Goal: Task Accomplishment & Management: Use online tool/utility

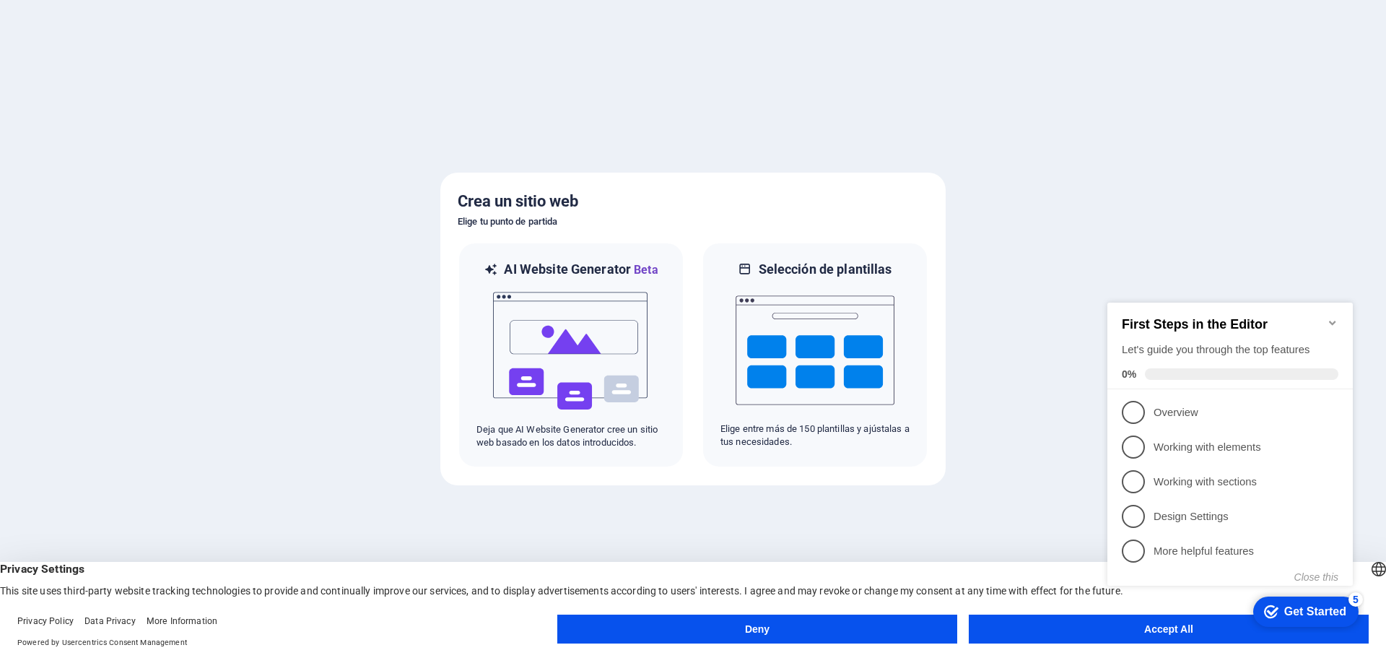
click at [1334, 317] on icon "Minimize checklist" at bounding box center [1333, 323] width 12 height 12
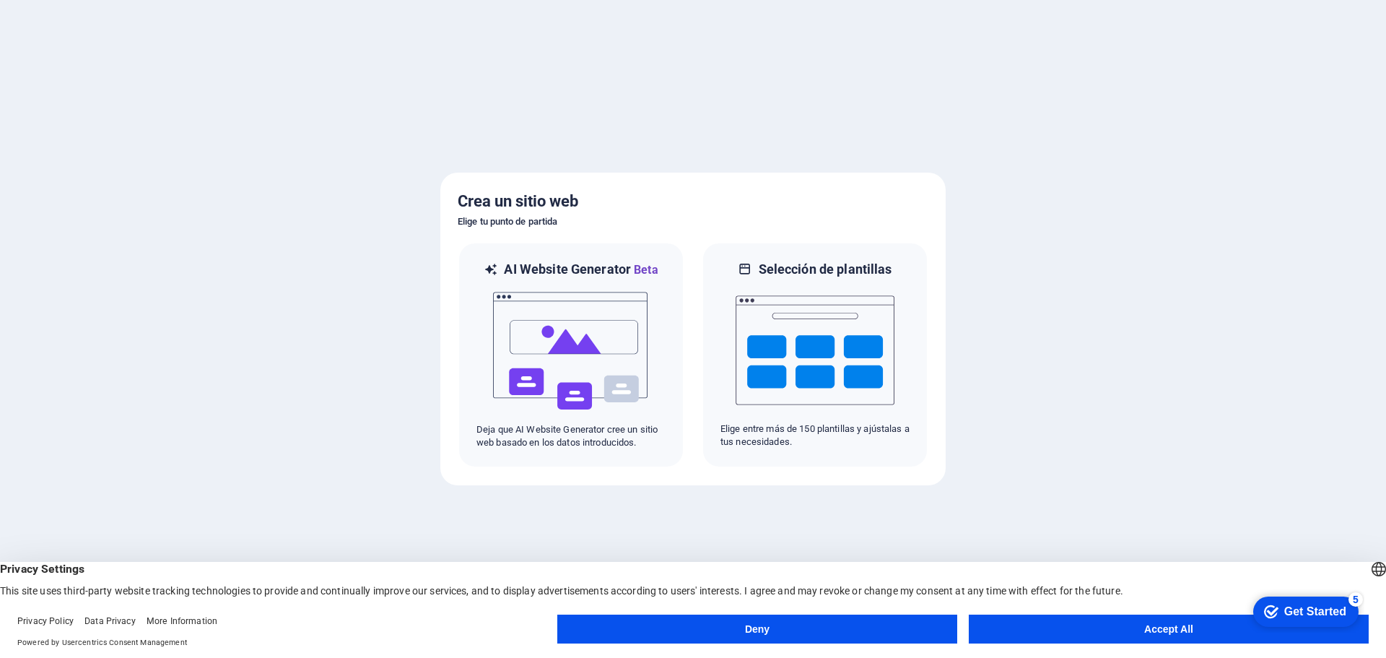
click at [1115, 628] on button "Accept All" at bounding box center [1169, 628] width 400 height 29
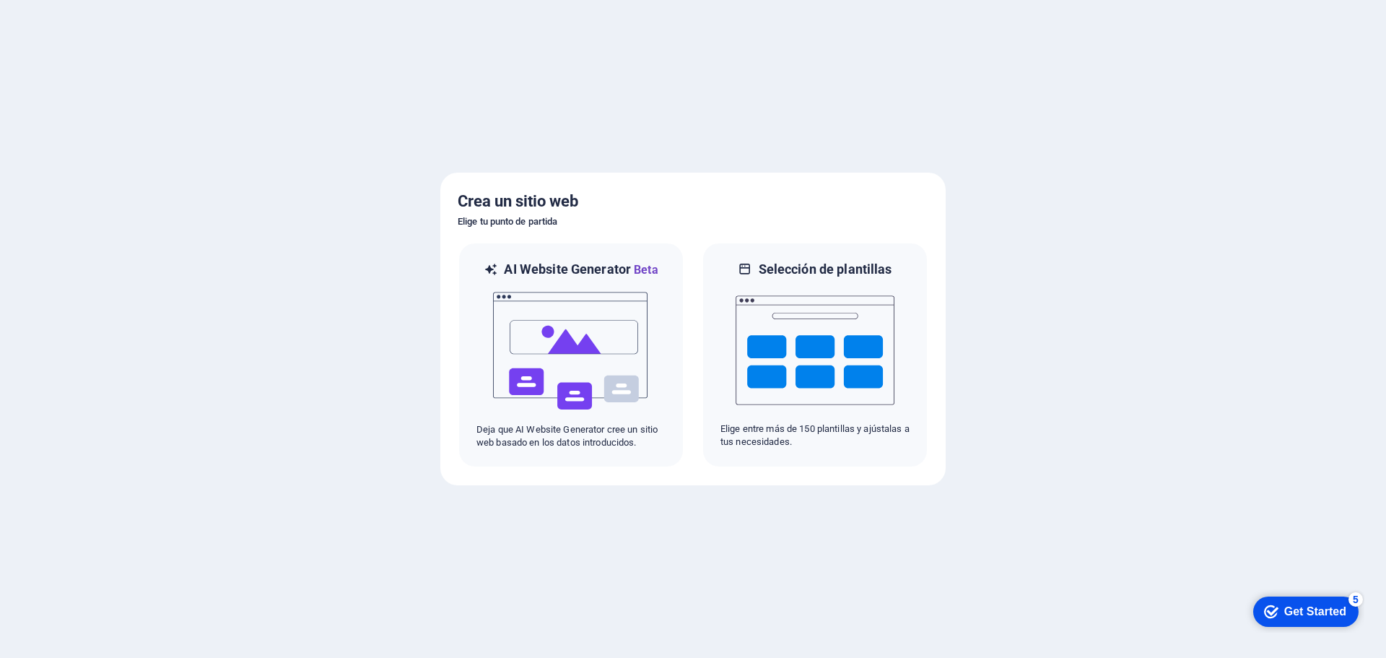
click at [1313, 610] on div "Get Started" at bounding box center [1316, 611] width 62 height 13
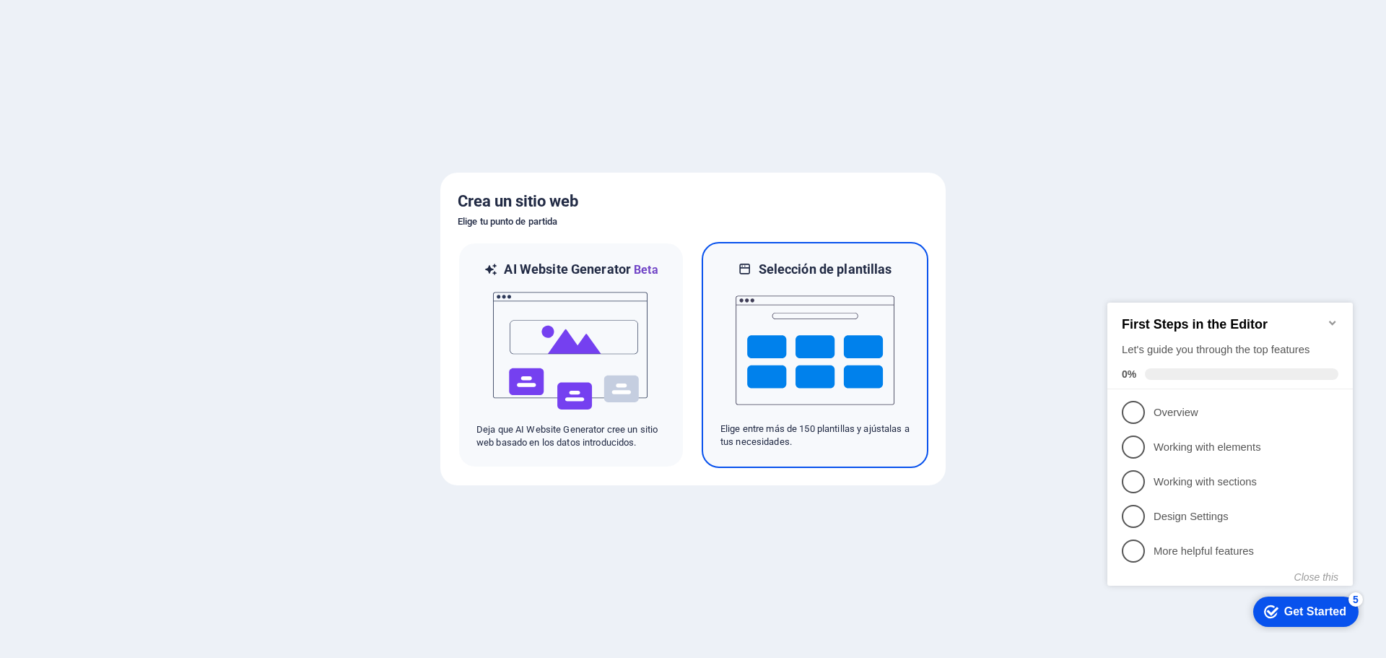
click at [782, 366] on img at bounding box center [815, 350] width 159 height 144
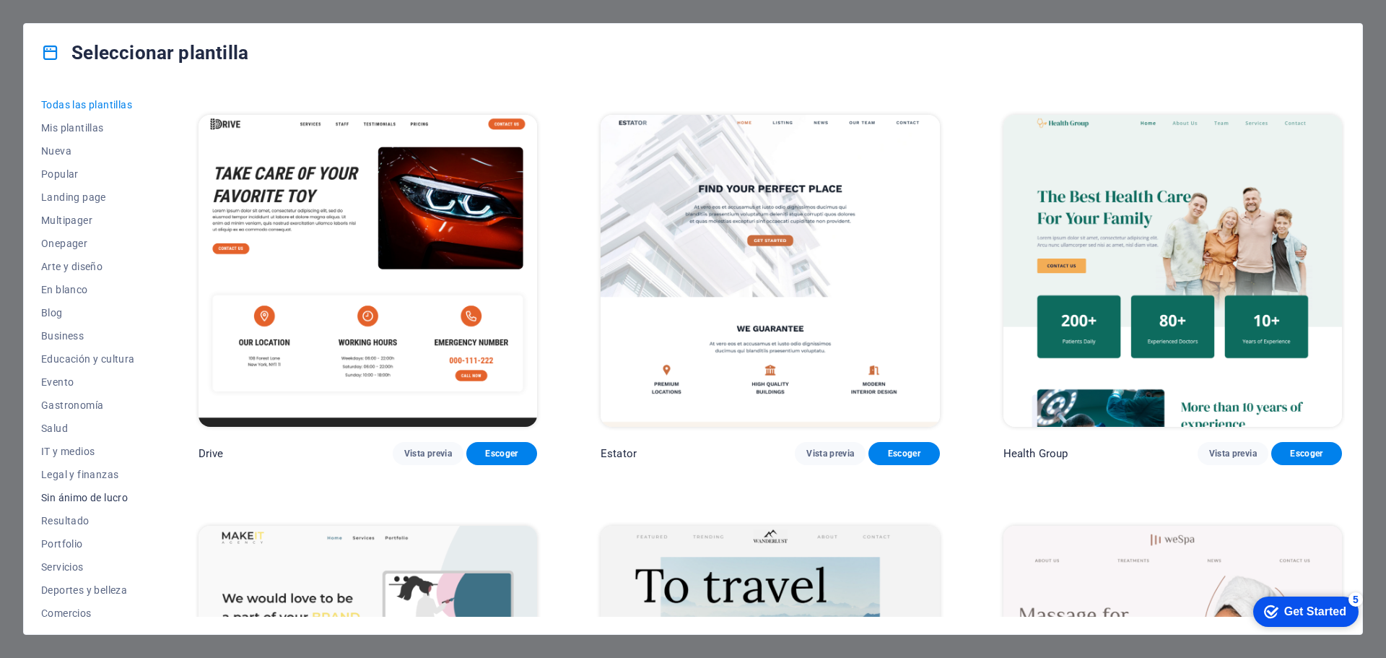
click at [112, 498] on span "Sin ánimo de lucro" at bounding box center [88, 498] width 94 height 12
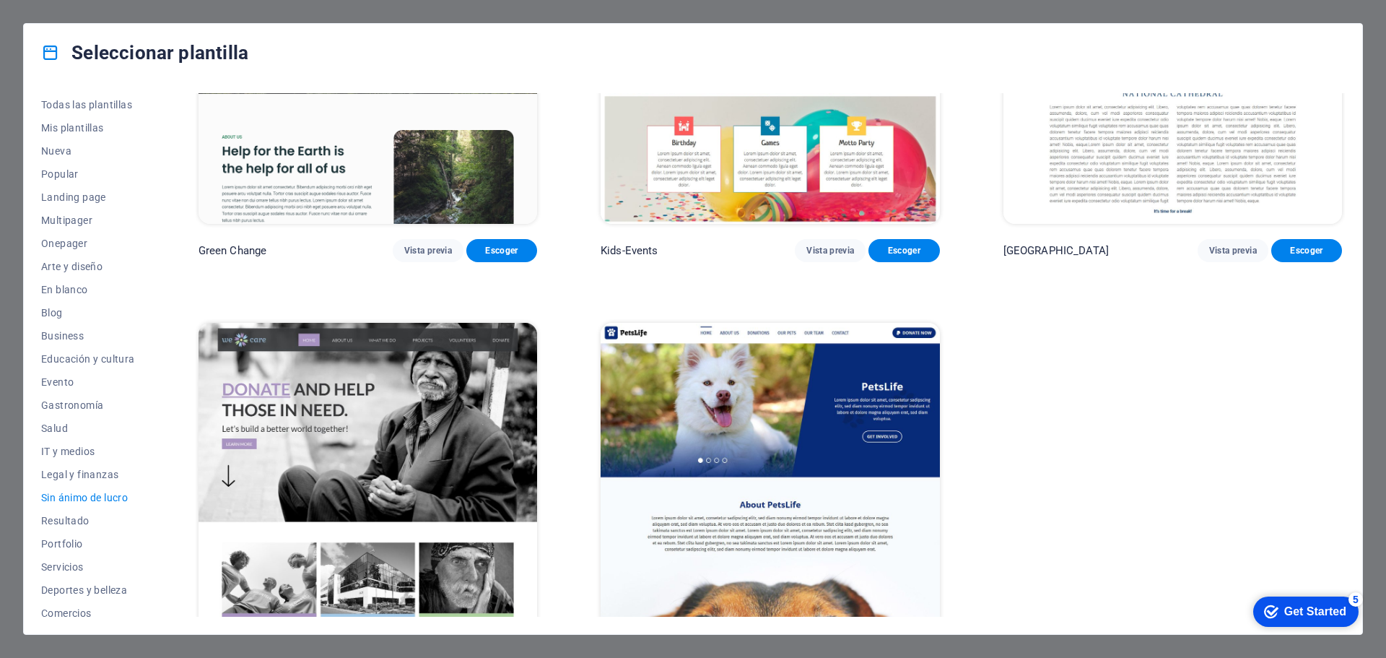
scroll to position [238, 0]
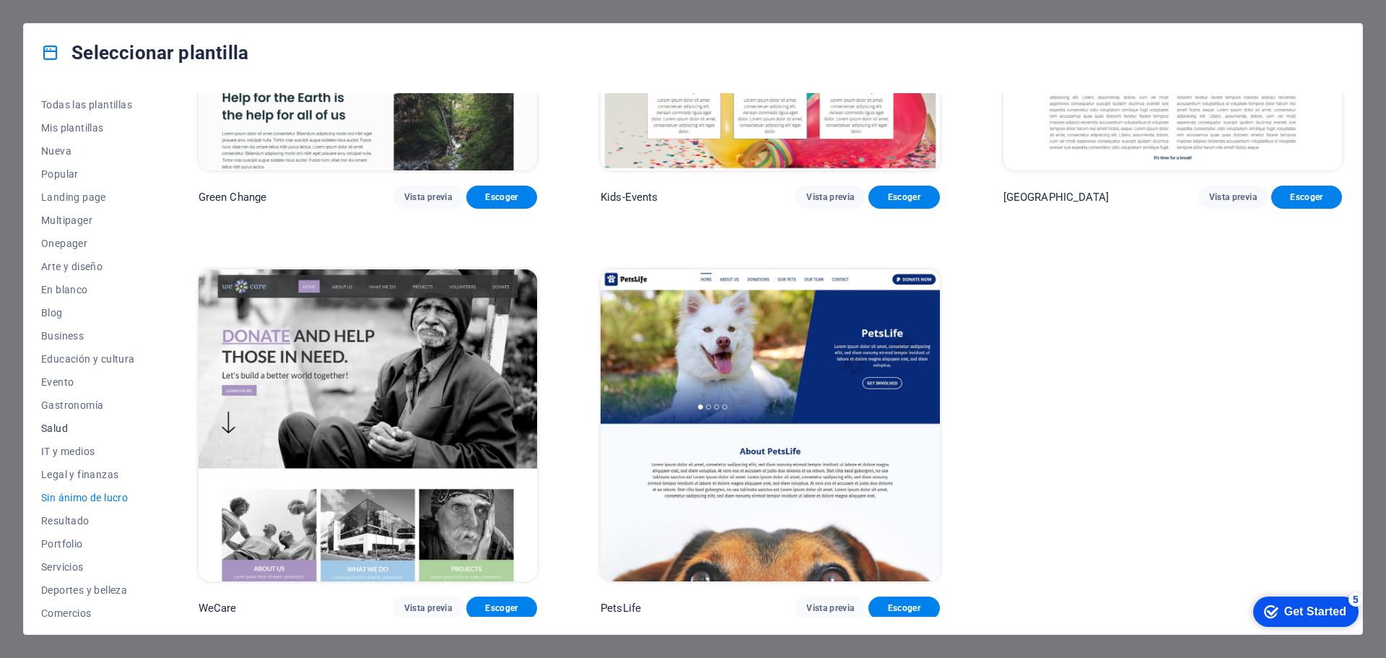
click at [56, 427] on span "Salud" at bounding box center [88, 428] width 94 height 12
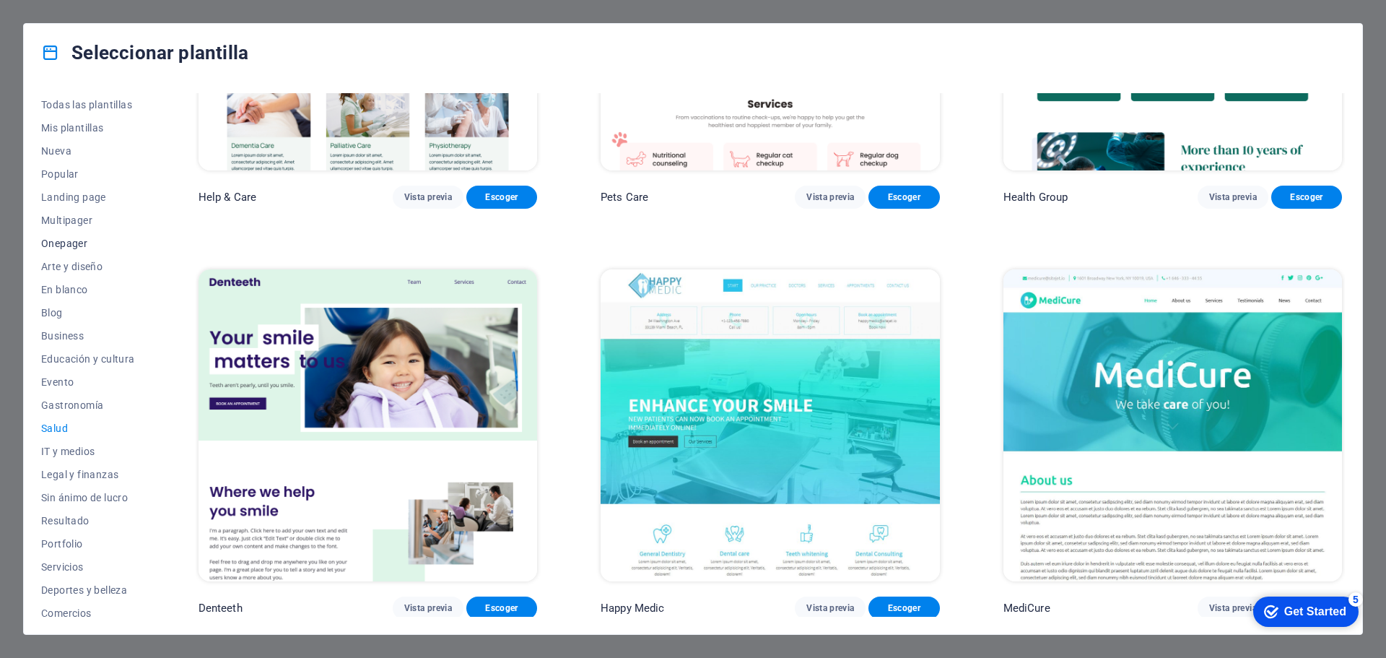
click at [61, 243] on span "Onepager" at bounding box center [88, 244] width 94 height 12
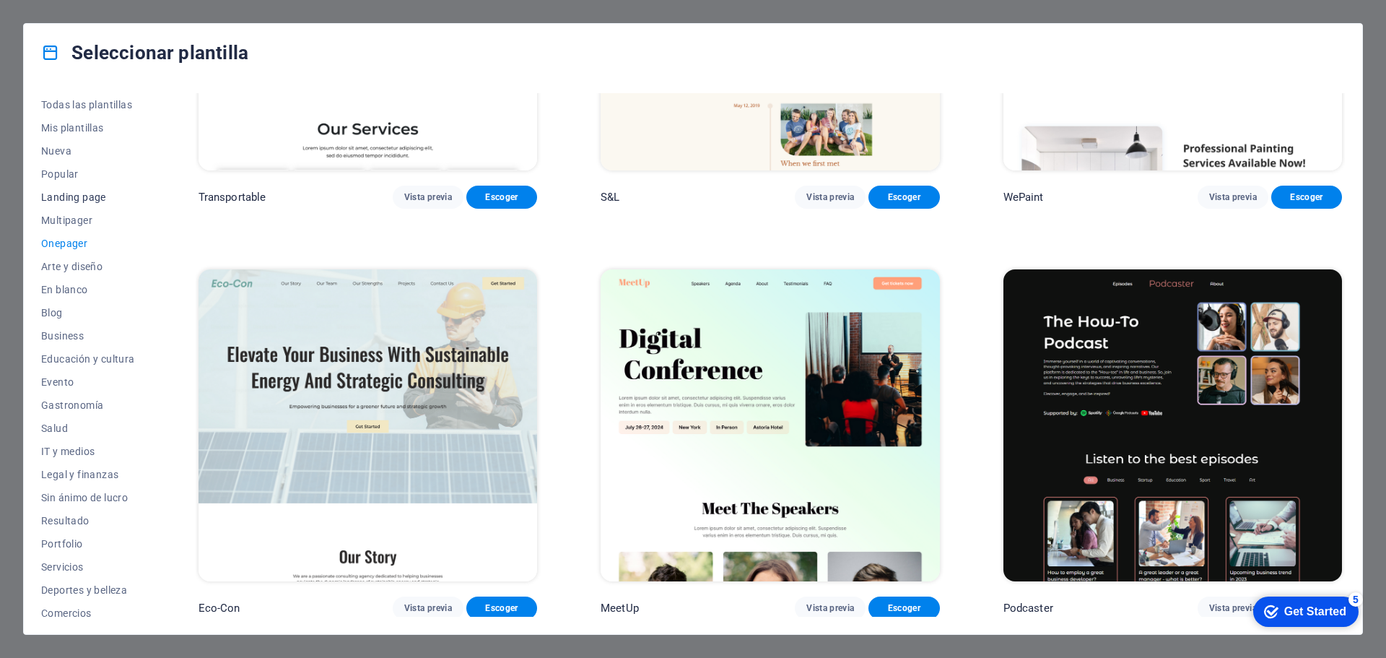
click at [69, 190] on button "Landing page" at bounding box center [88, 197] width 94 height 23
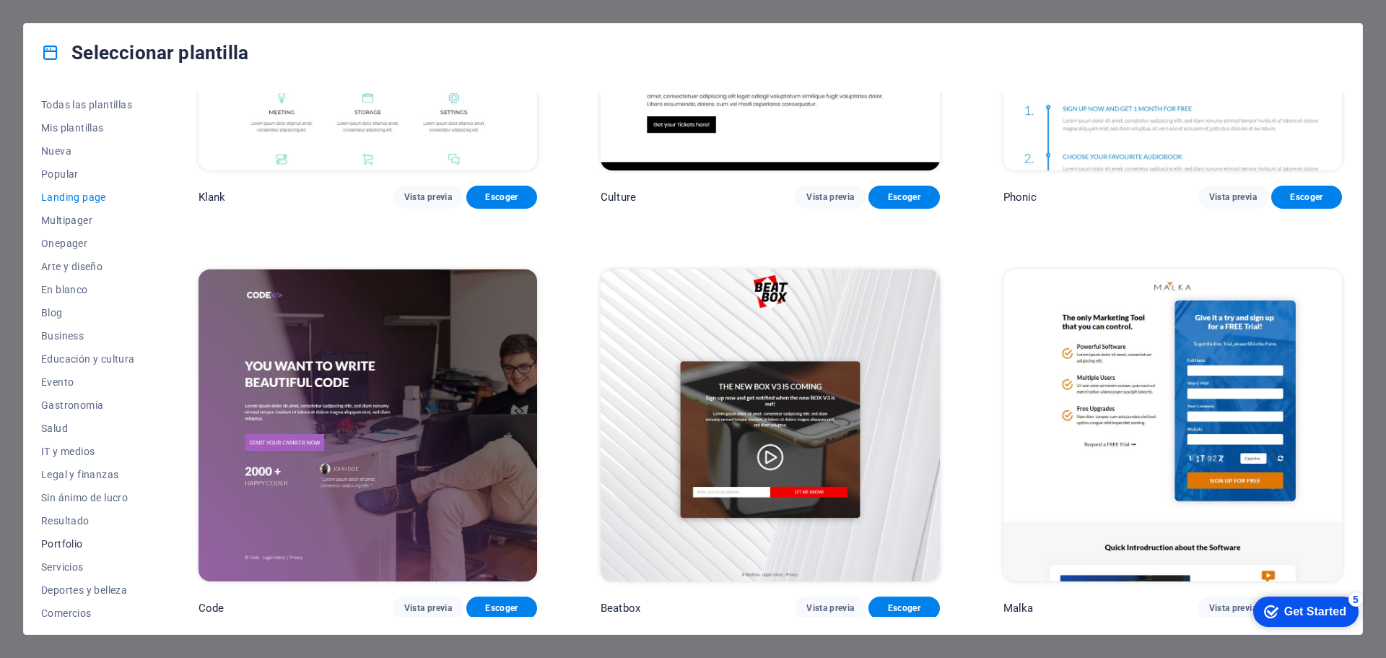
click at [63, 540] on span "Portfolio" at bounding box center [88, 544] width 94 height 12
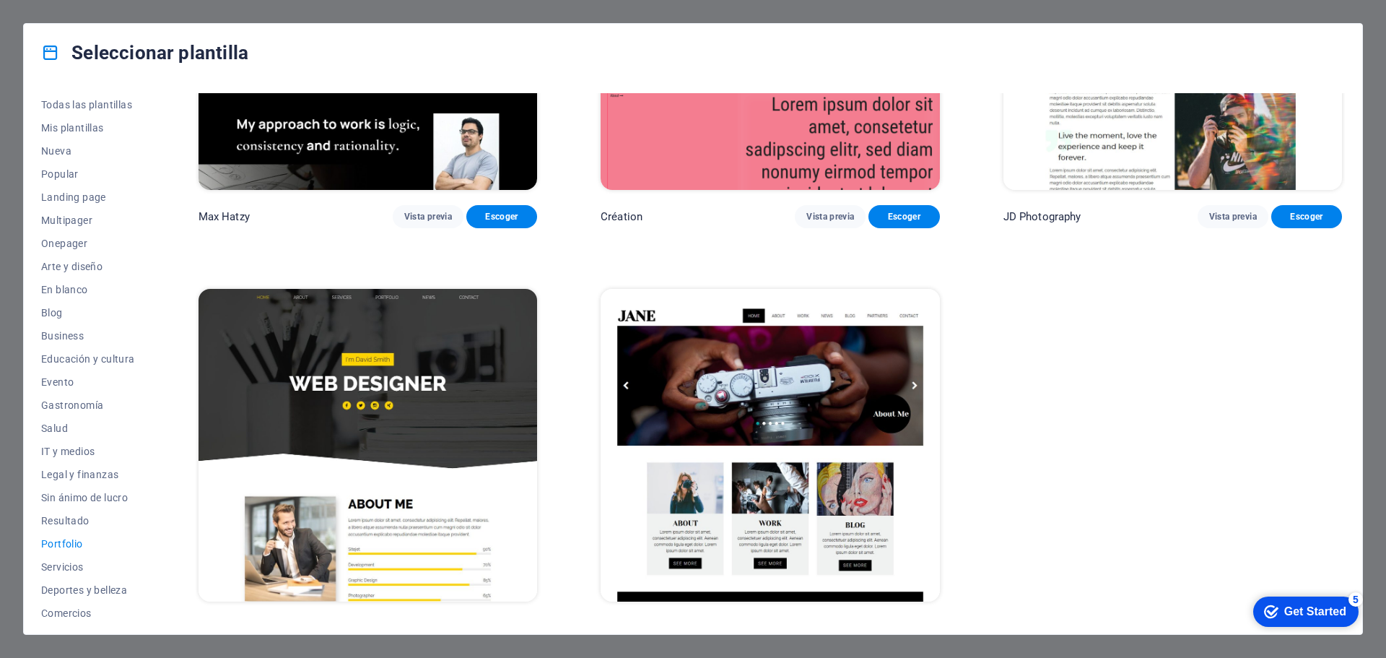
scroll to position [648, 0]
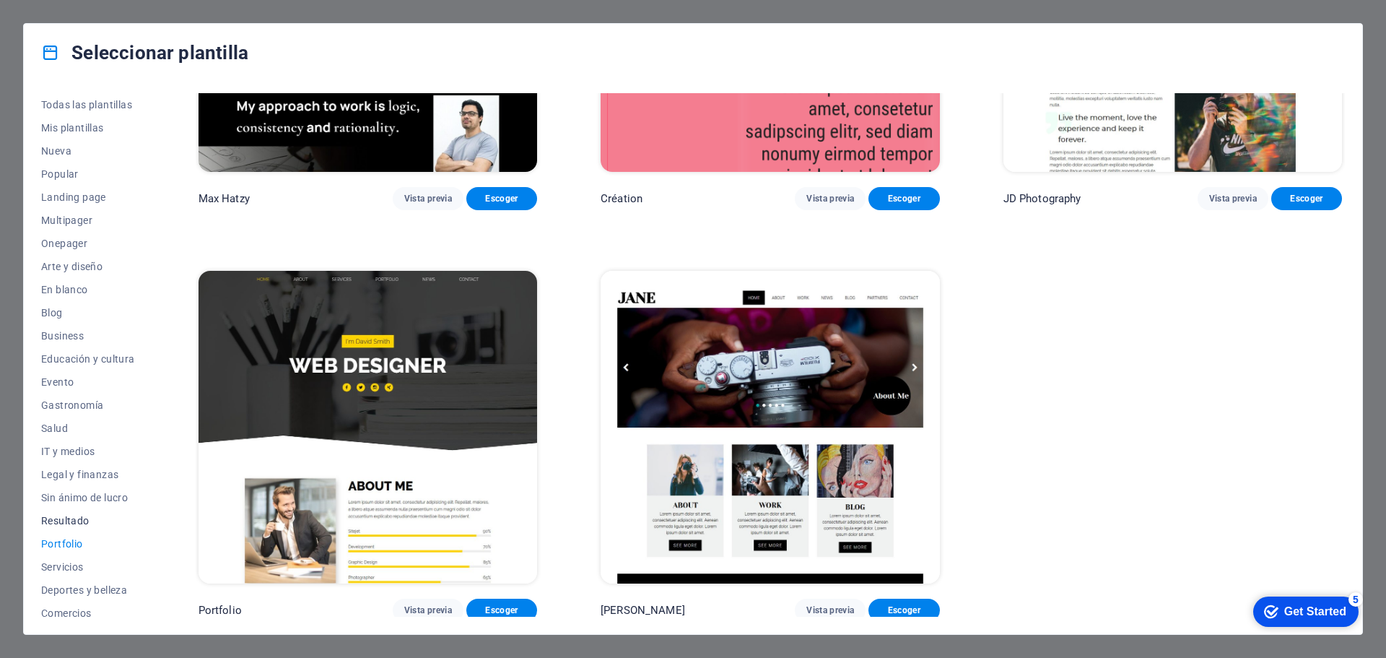
click at [48, 524] on span "Resultado" at bounding box center [88, 521] width 94 height 12
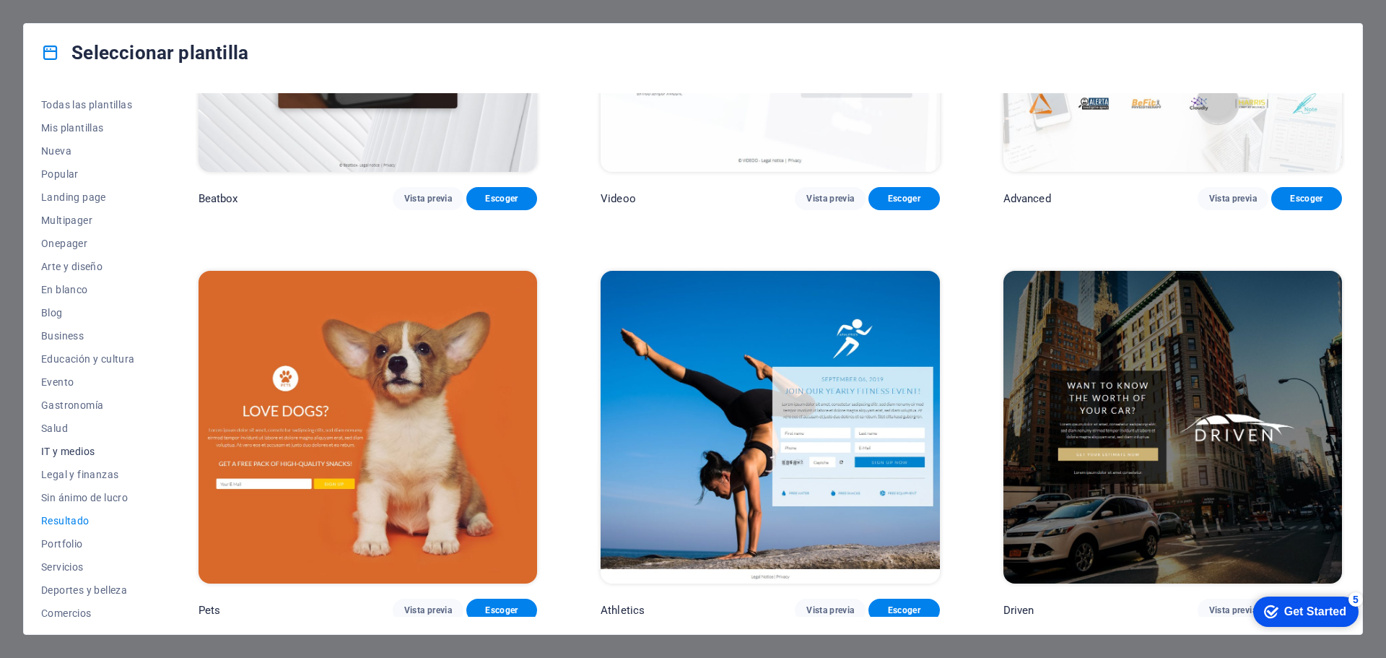
scroll to position [54, 0]
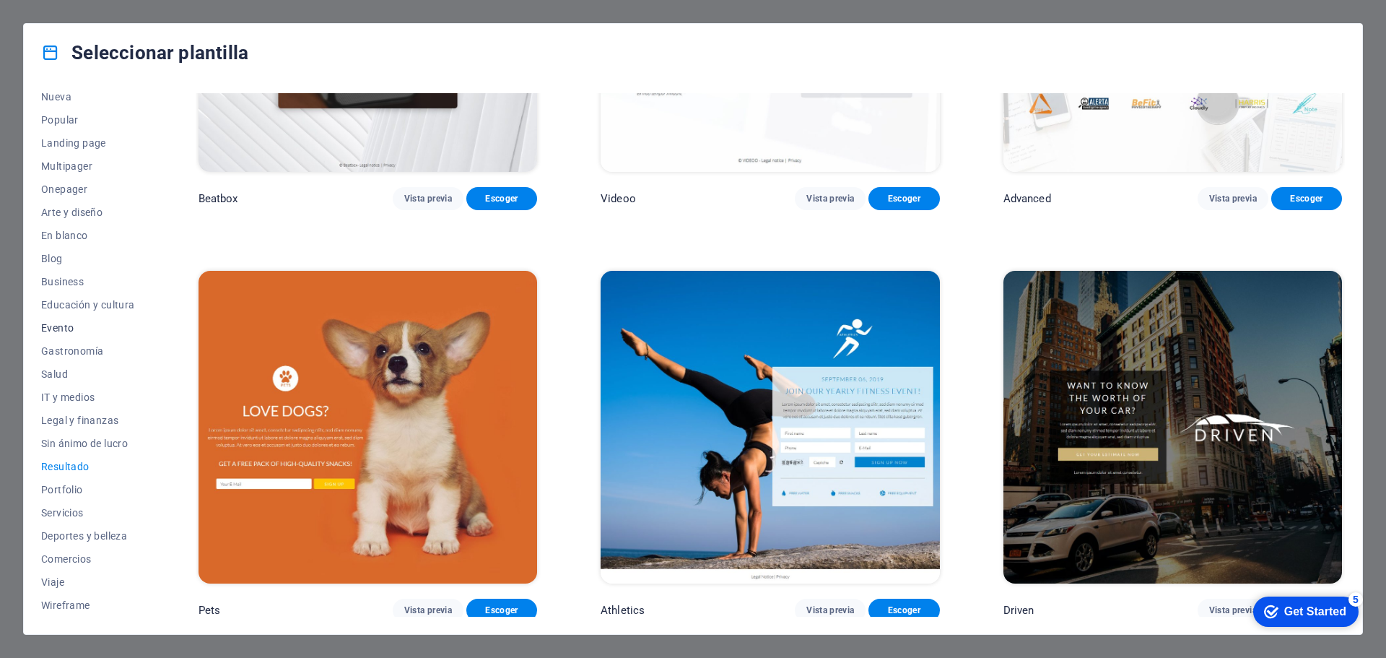
click at [56, 320] on button "Evento" at bounding box center [88, 327] width 94 height 23
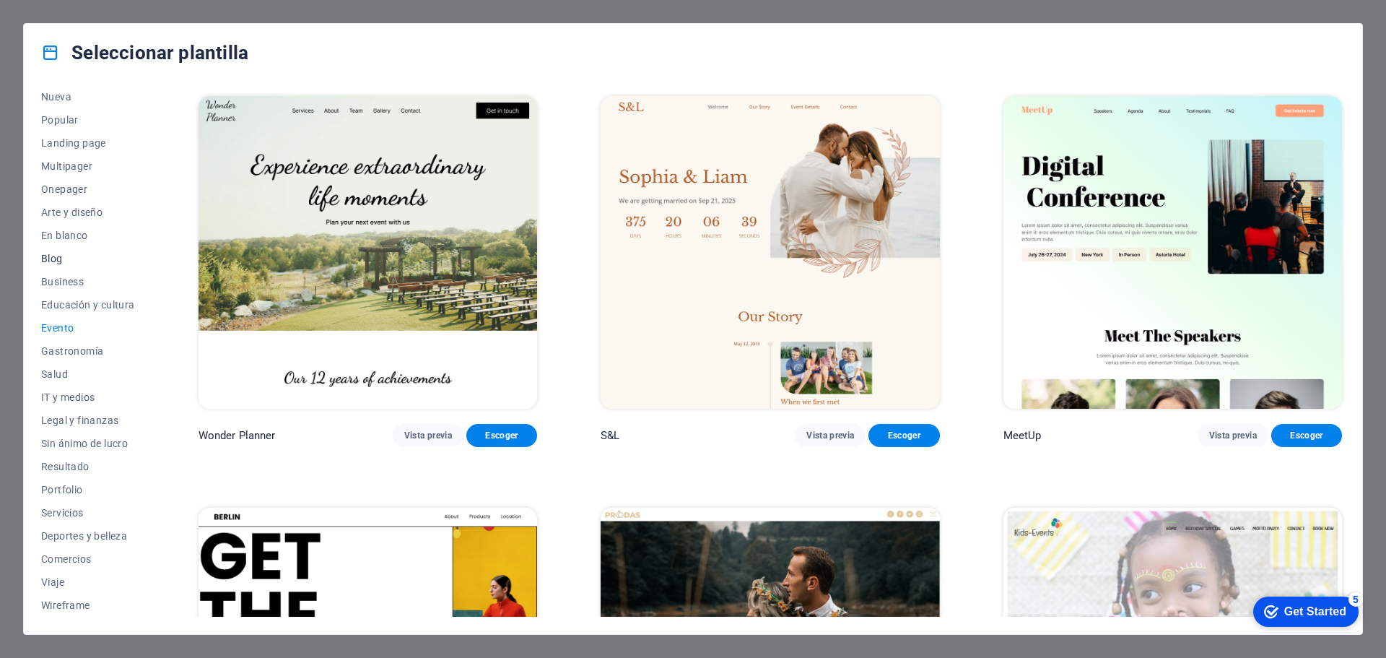
click at [49, 253] on span "Blog" at bounding box center [88, 259] width 94 height 12
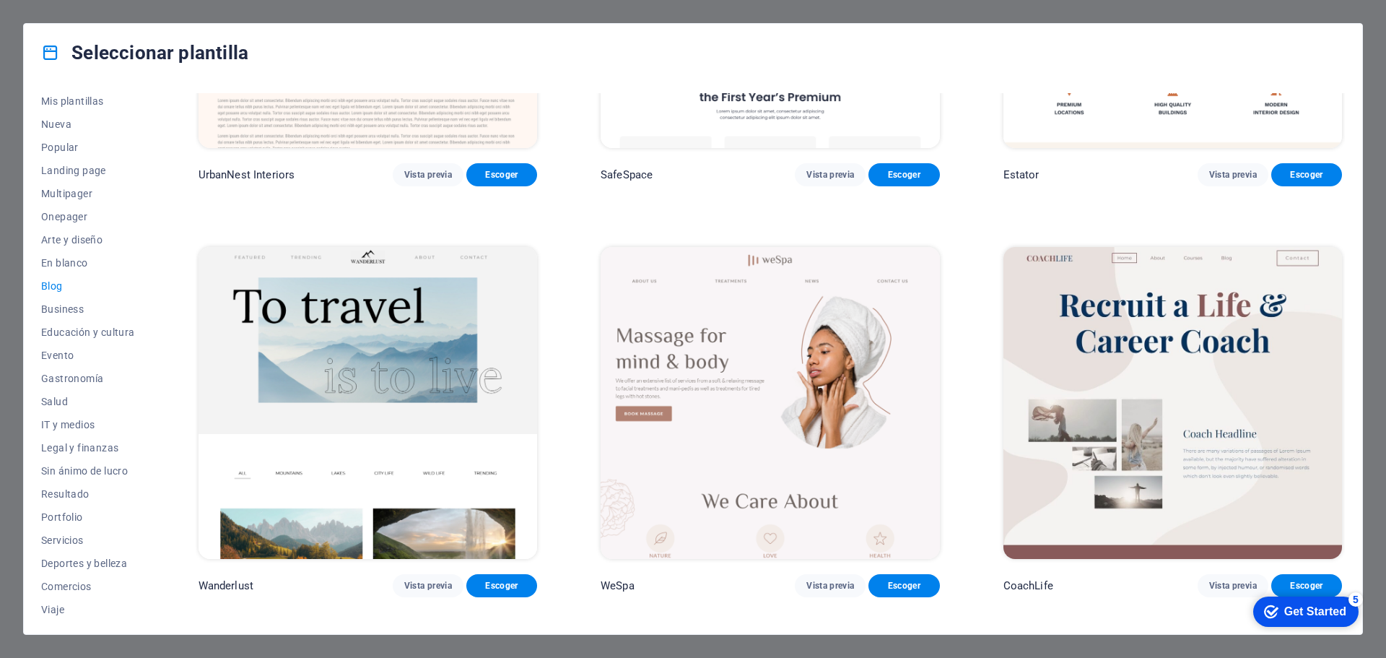
scroll to position [54, 0]
click at [50, 281] on span "Business" at bounding box center [88, 282] width 94 height 12
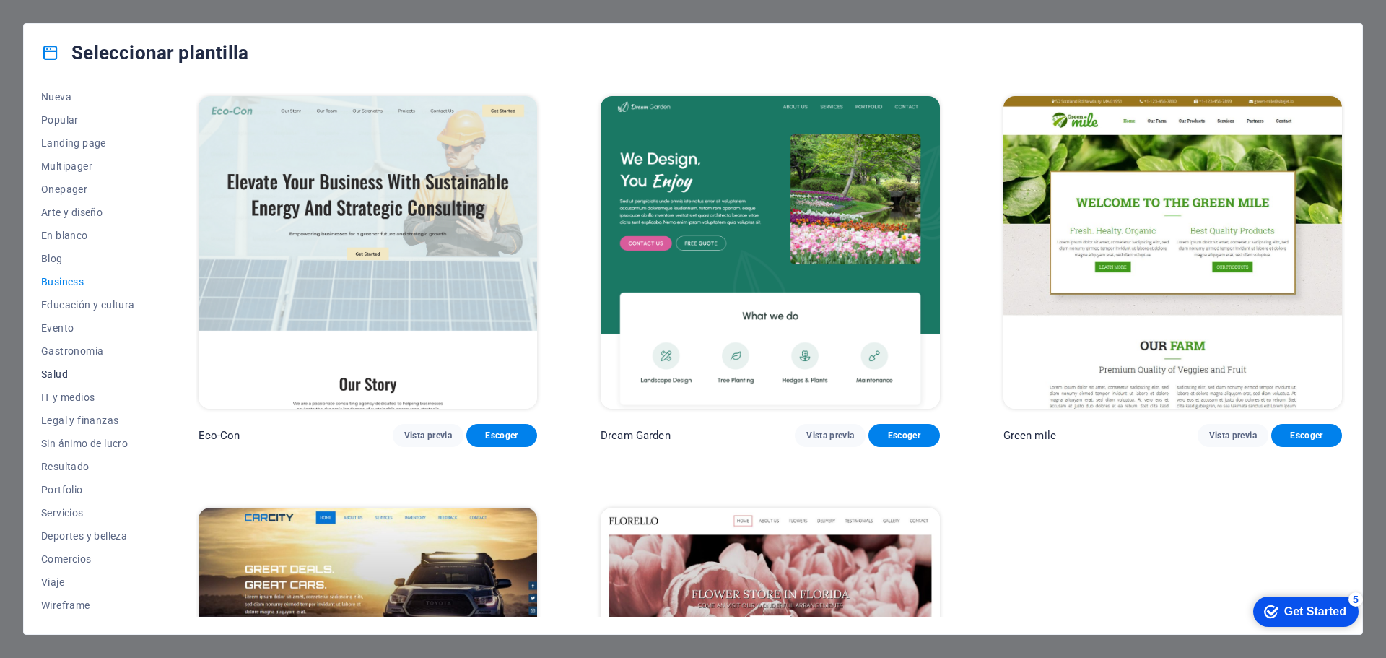
scroll to position [0, 0]
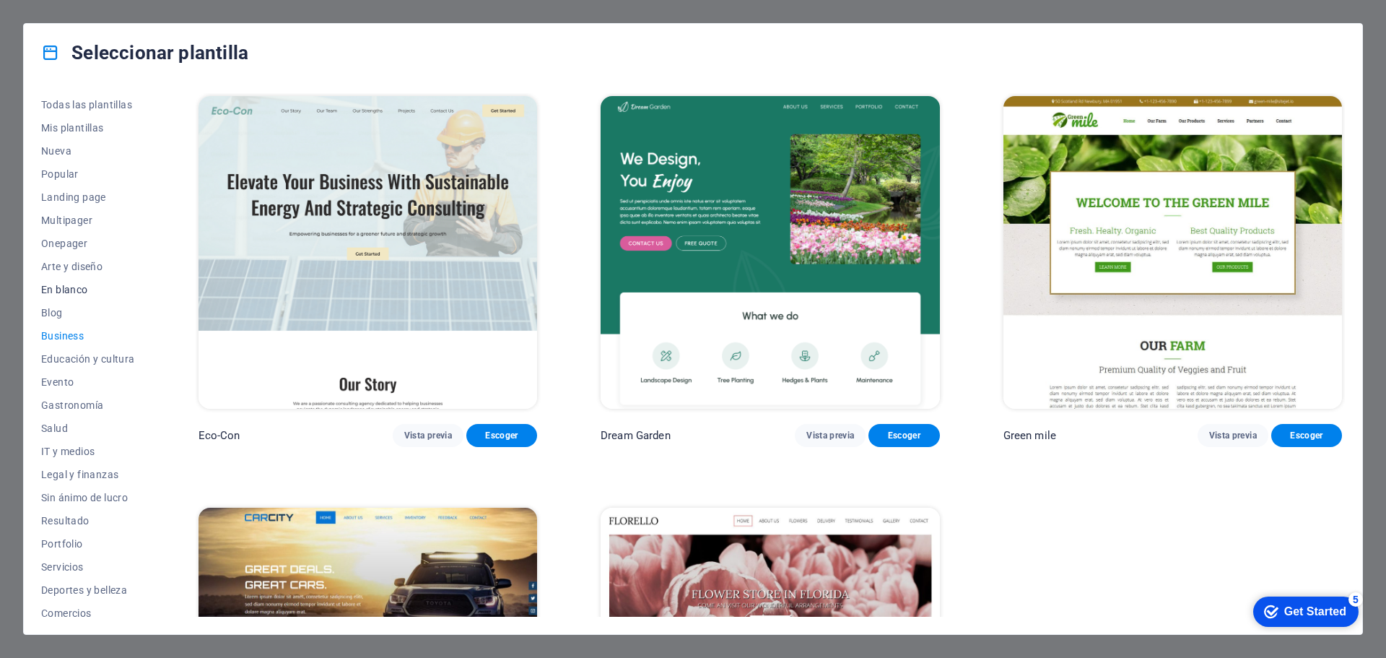
click at [80, 289] on span "En blanco" at bounding box center [88, 290] width 94 height 12
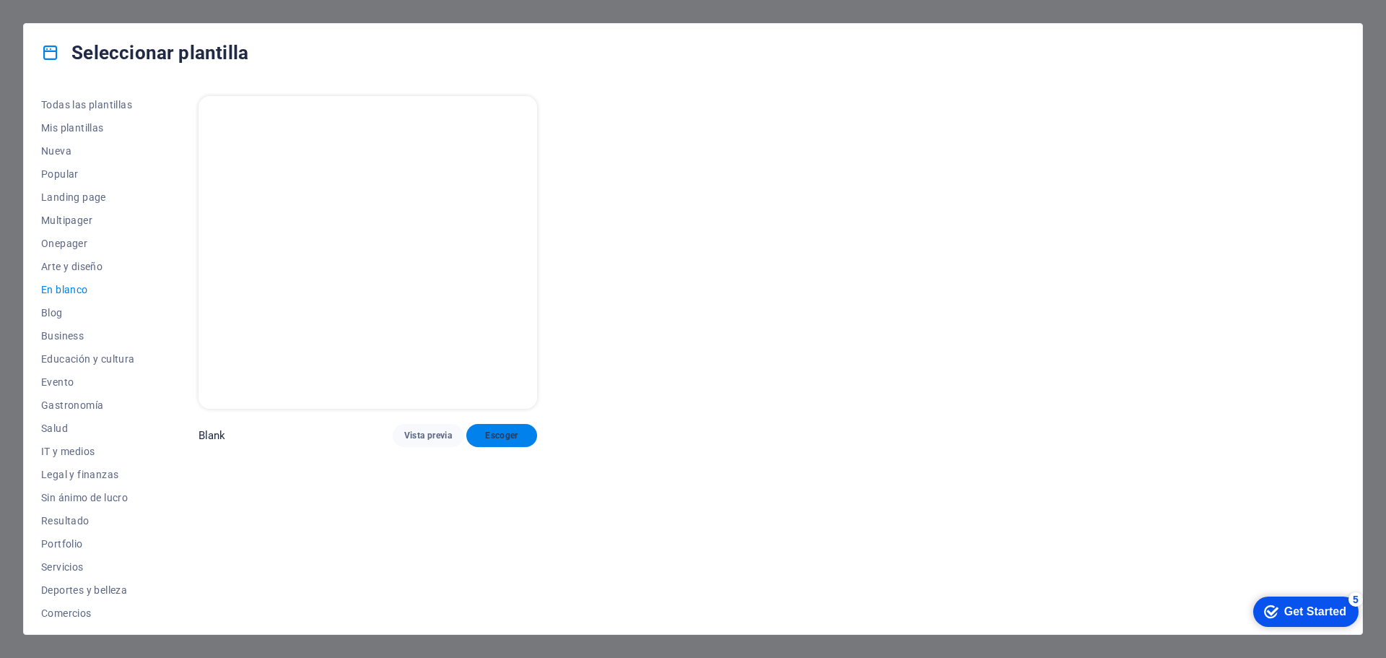
click at [495, 435] on span "Escoger" at bounding box center [502, 436] width 48 height 12
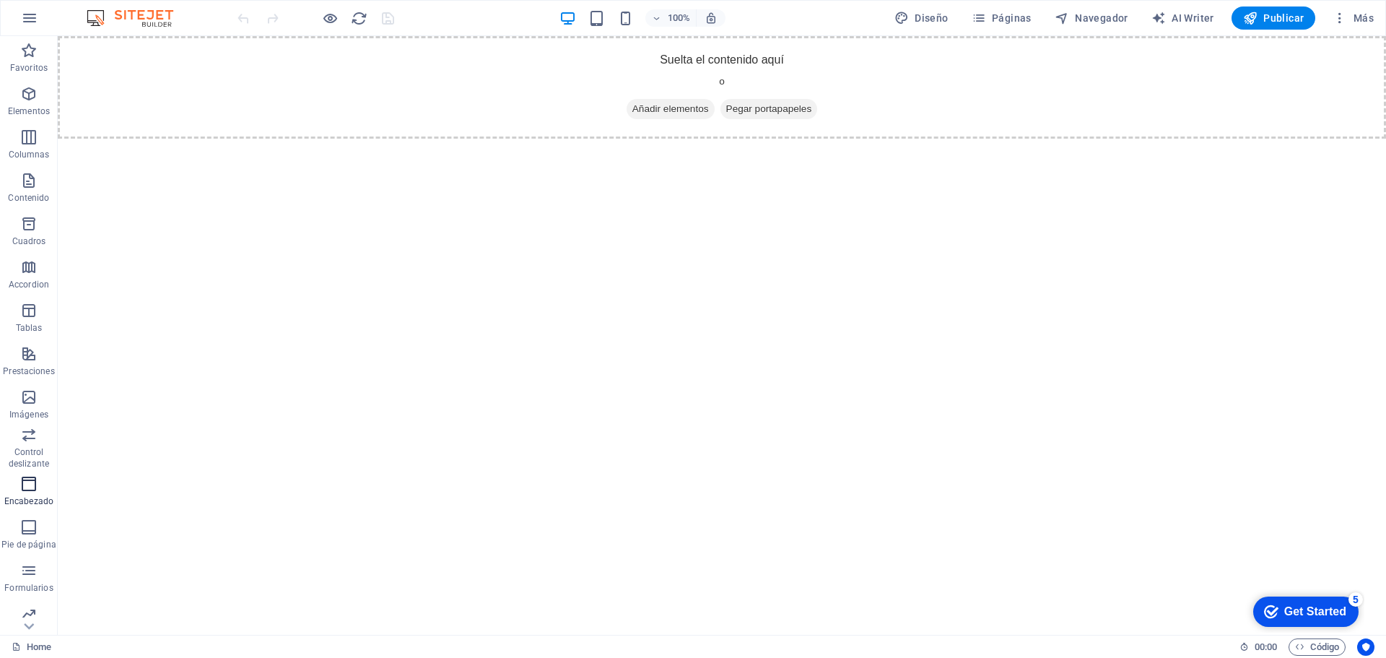
click at [37, 500] on p "Encabezado" at bounding box center [28, 501] width 49 height 12
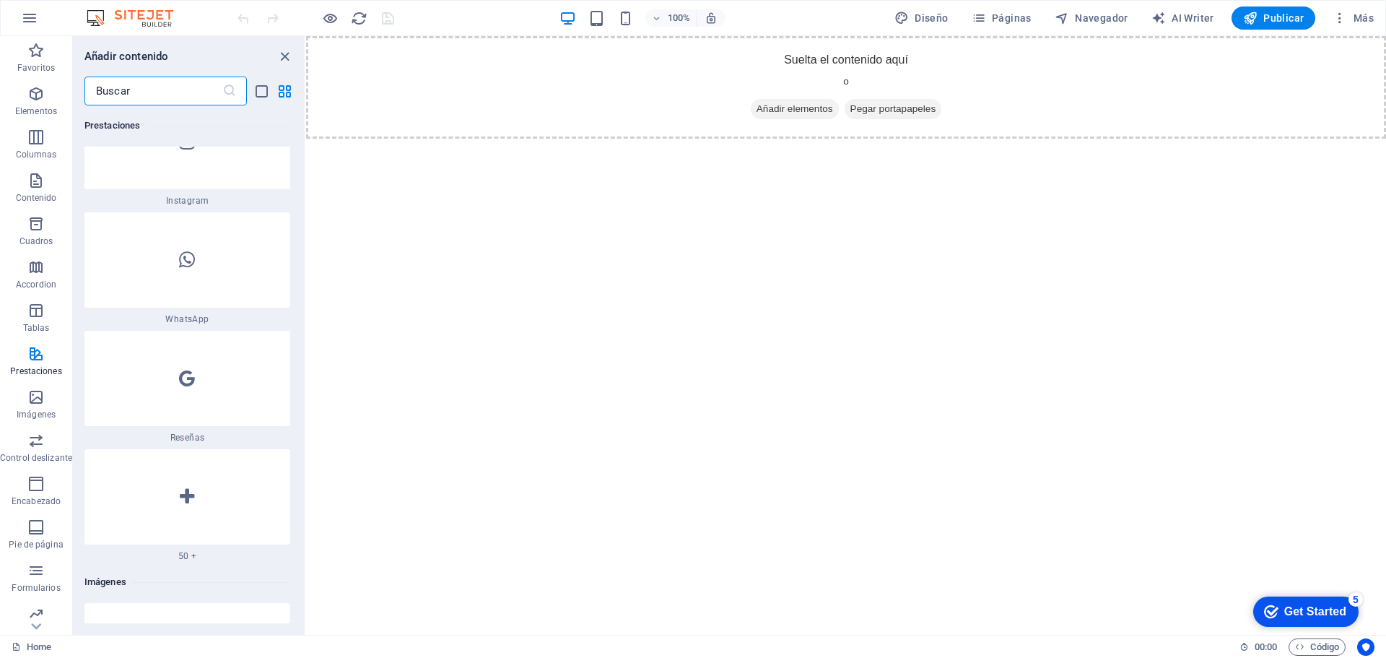
scroll to position [13833, 0]
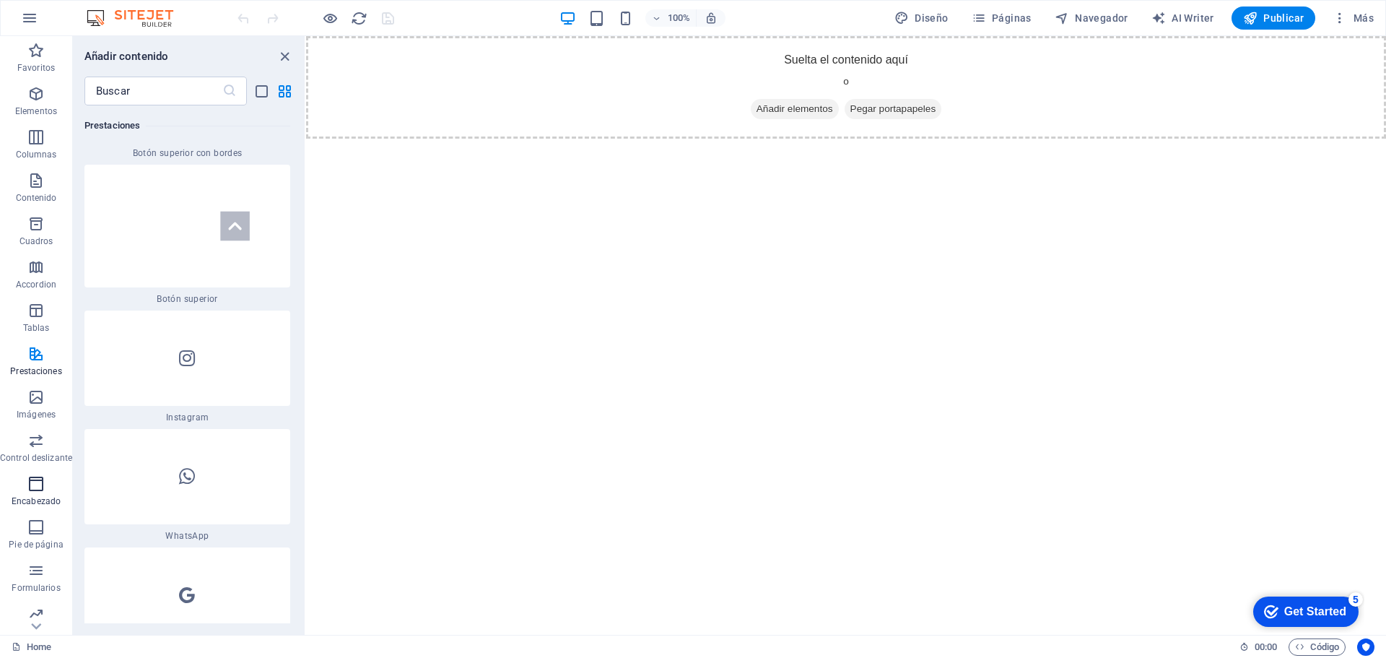
click at [31, 486] on icon "button" at bounding box center [35, 483] width 17 height 17
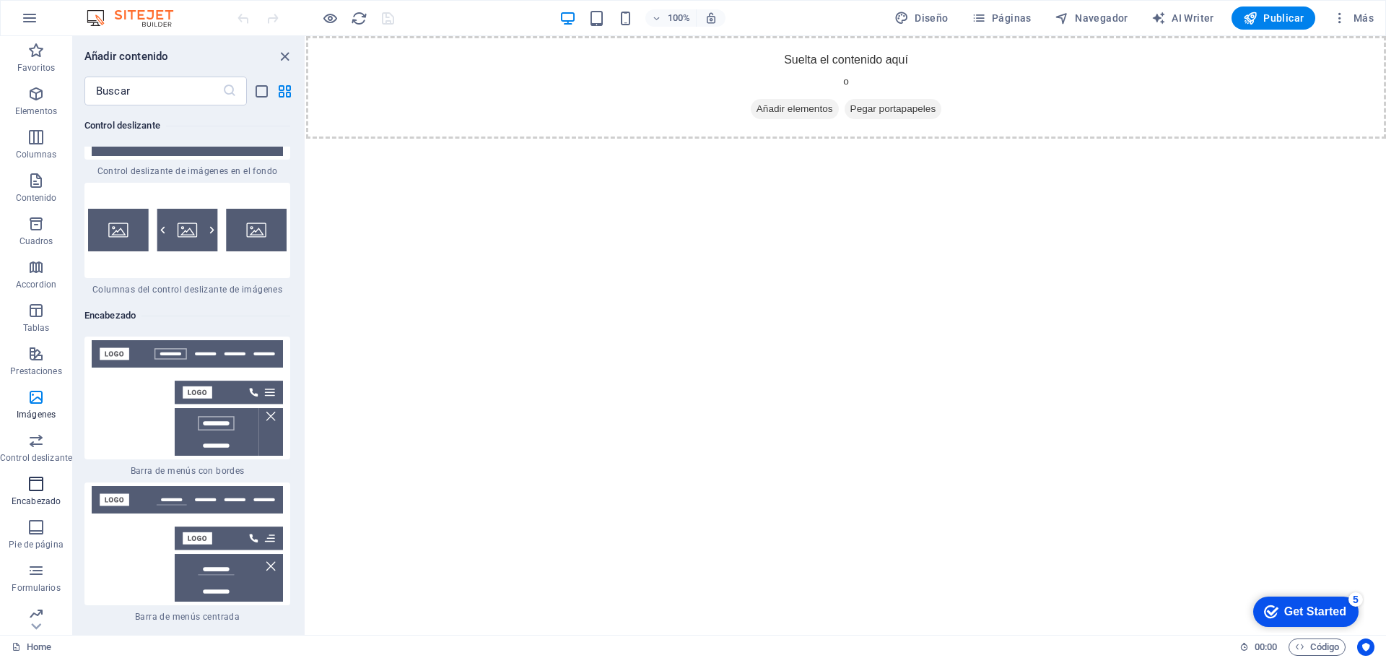
scroll to position [17265, 0]
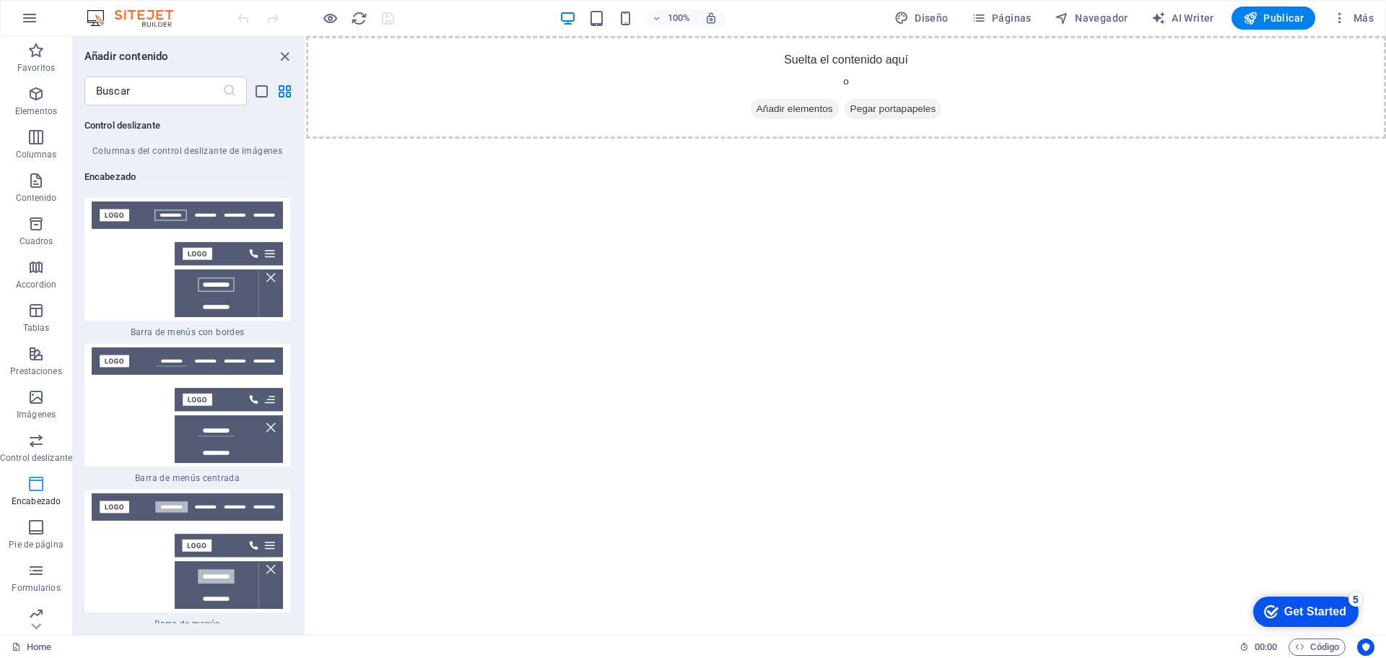
click at [34, 495] on span "Encabezado" at bounding box center [36, 492] width 72 height 35
click at [195, 347] on img at bounding box center [187, 405] width 199 height 116
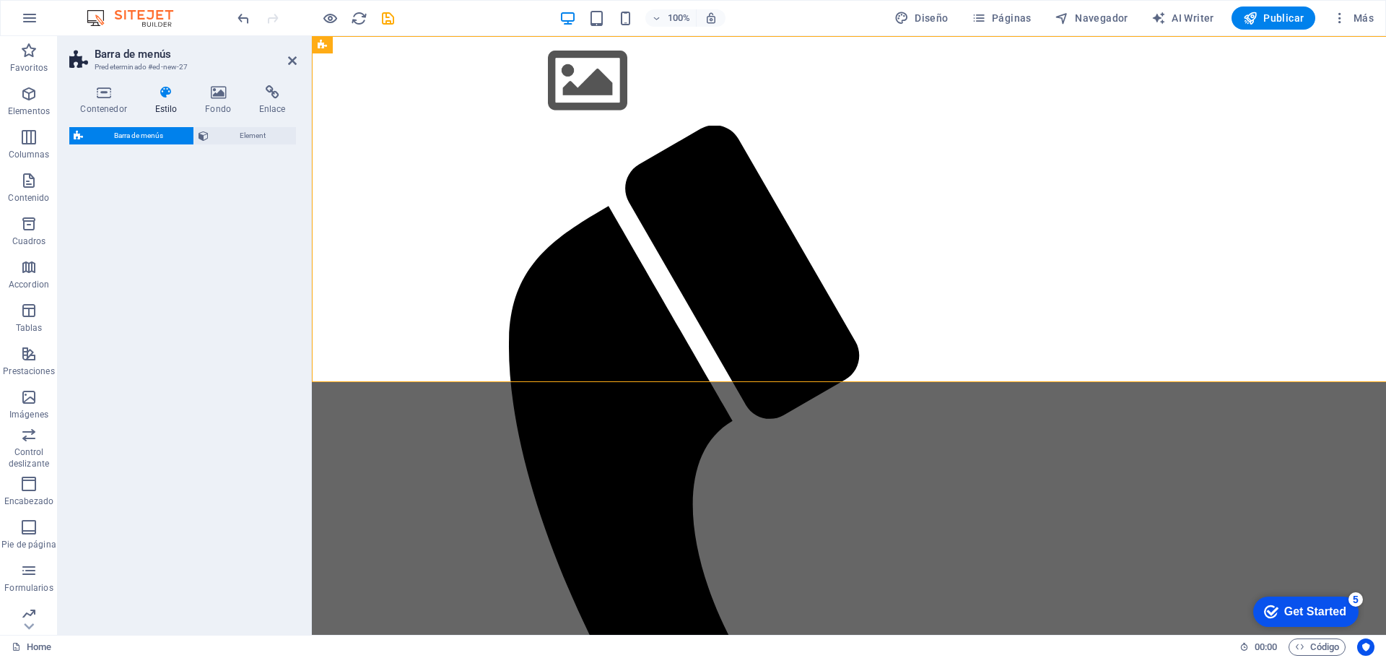
select select "rem"
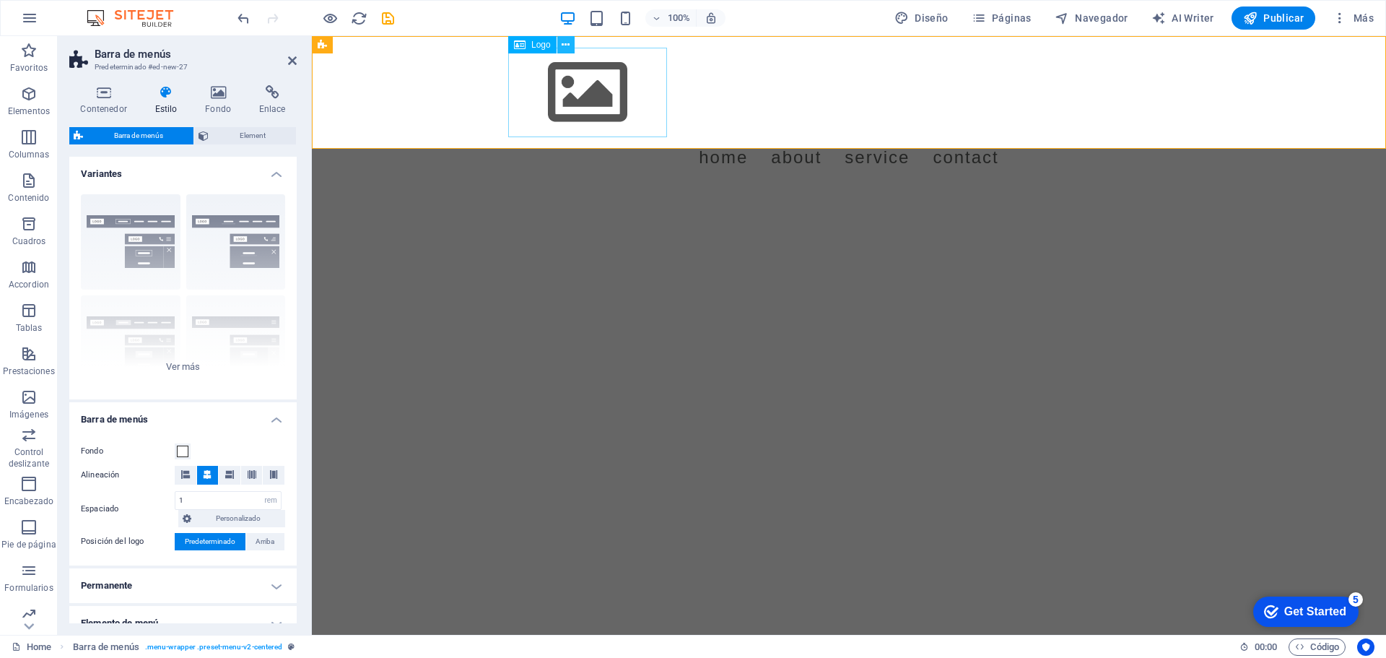
click at [565, 43] on icon at bounding box center [566, 45] width 8 height 15
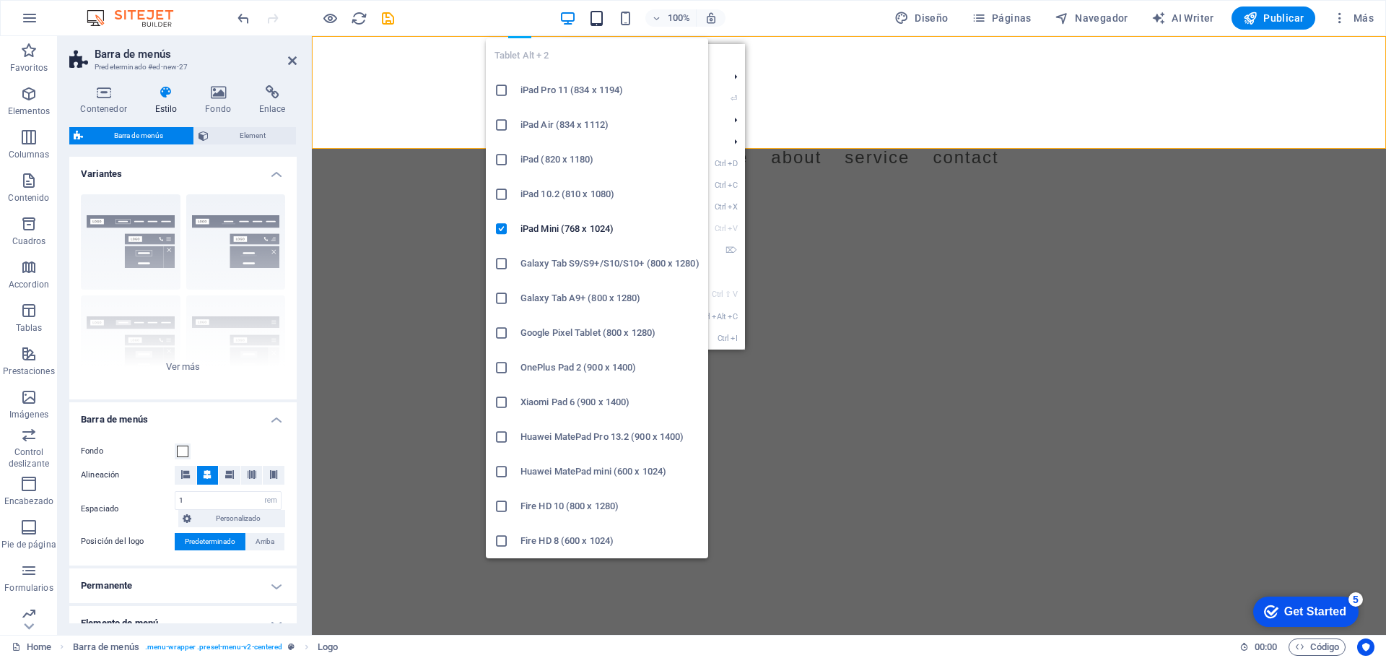
click at [594, 17] on icon "button" at bounding box center [596, 18] width 17 height 17
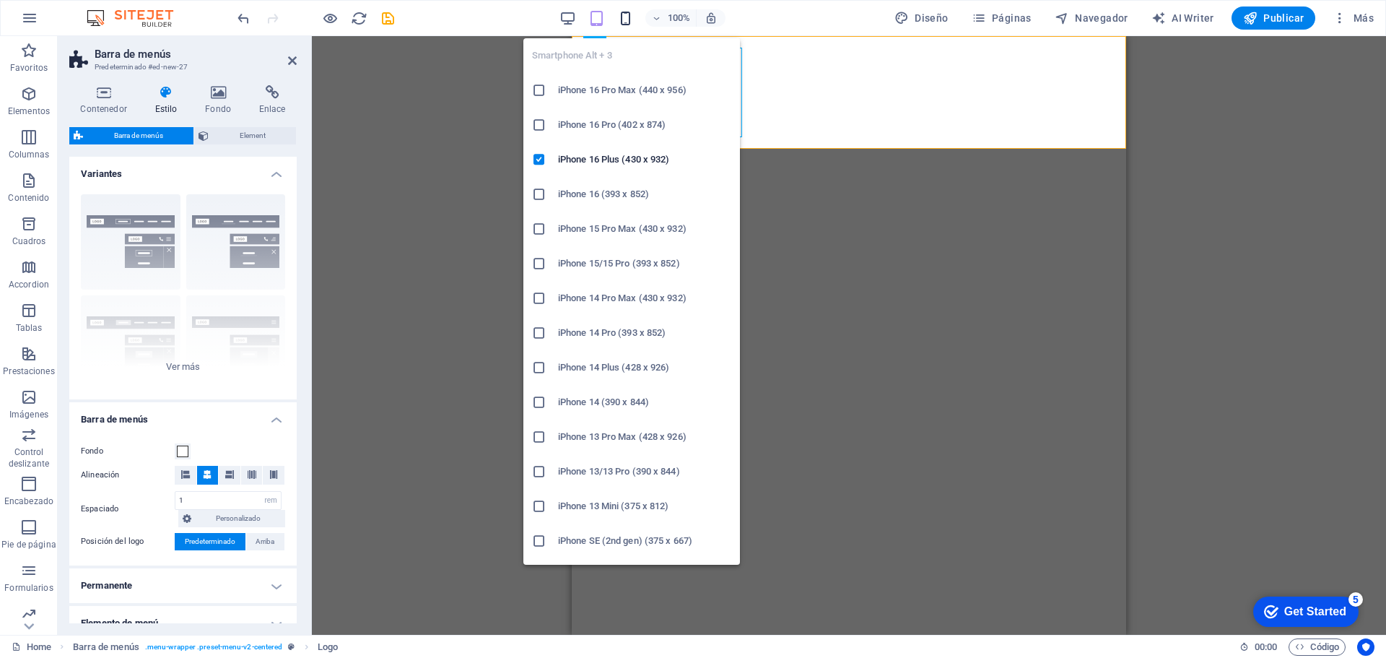
click at [620, 22] on icon "button" at bounding box center [625, 18] width 17 height 17
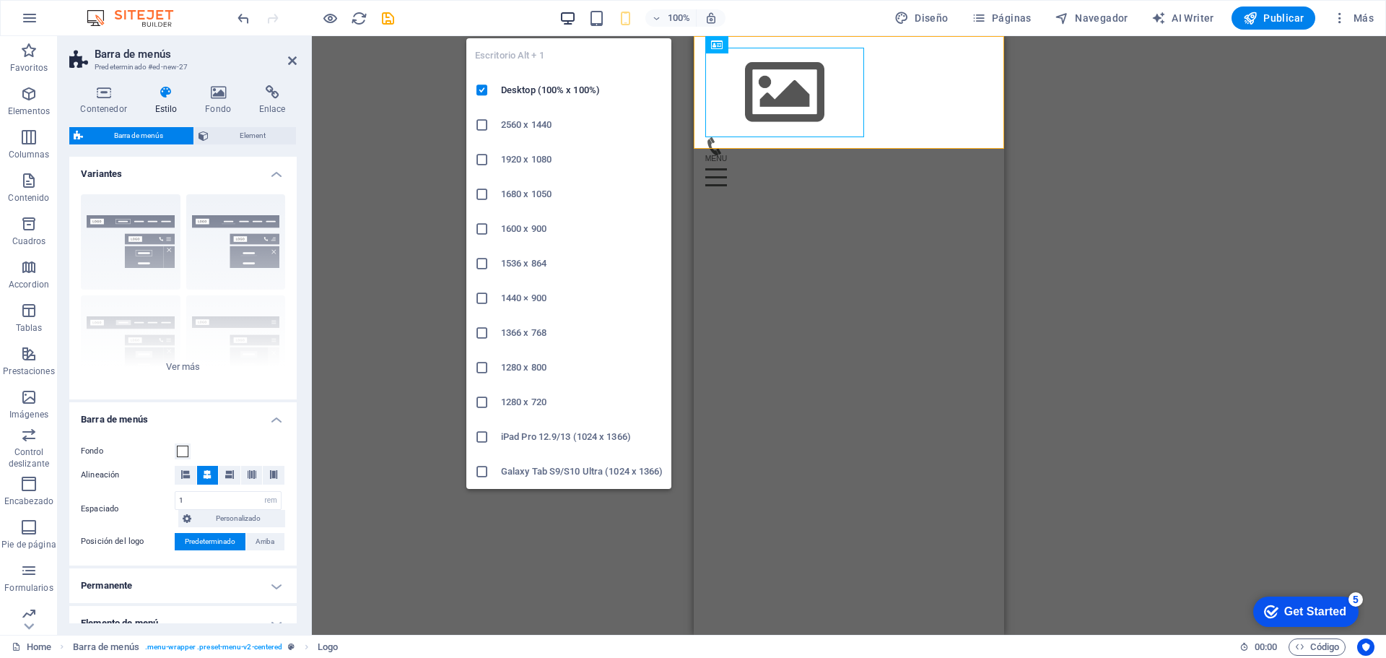
click at [570, 20] on icon "button" at bounding box center [568, 18] width 17 height 17
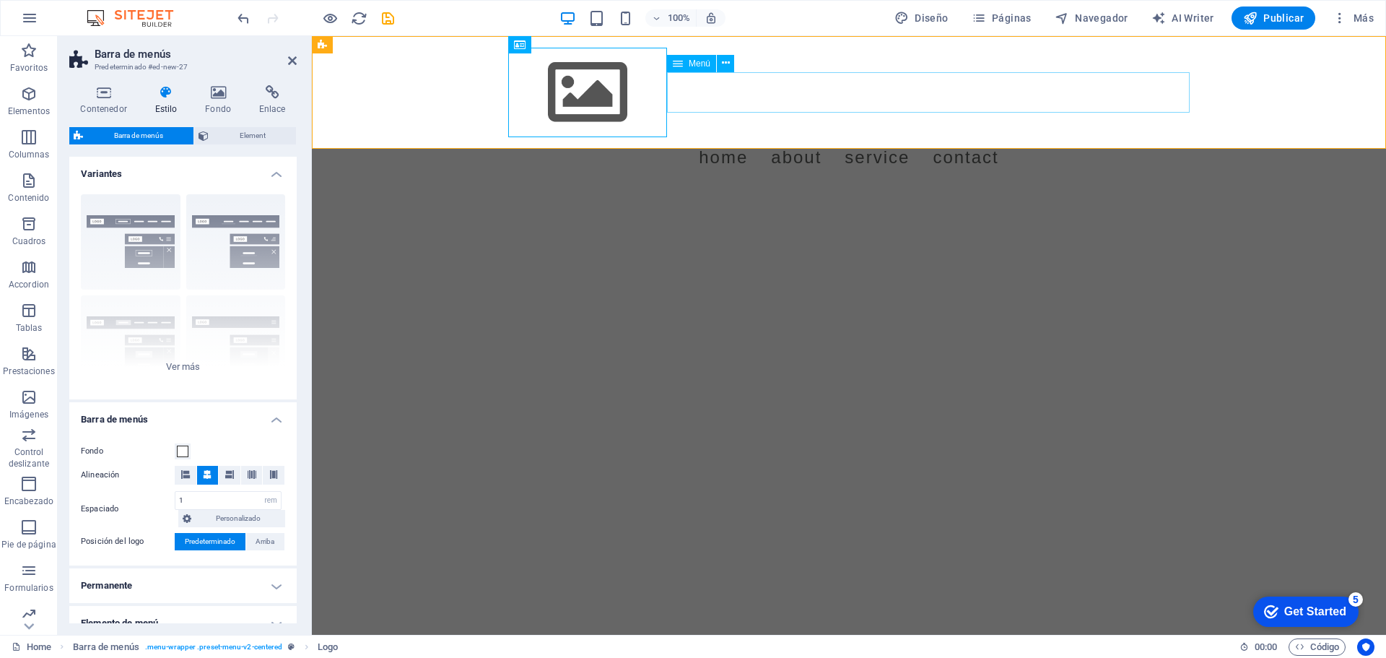
click at [826, 137] on nav "Home About Service Contact" at bounding box center [849, 157] width 682 height 40
click at [726, 64] on icon at bounding box center [726, 63] width 8 height 15
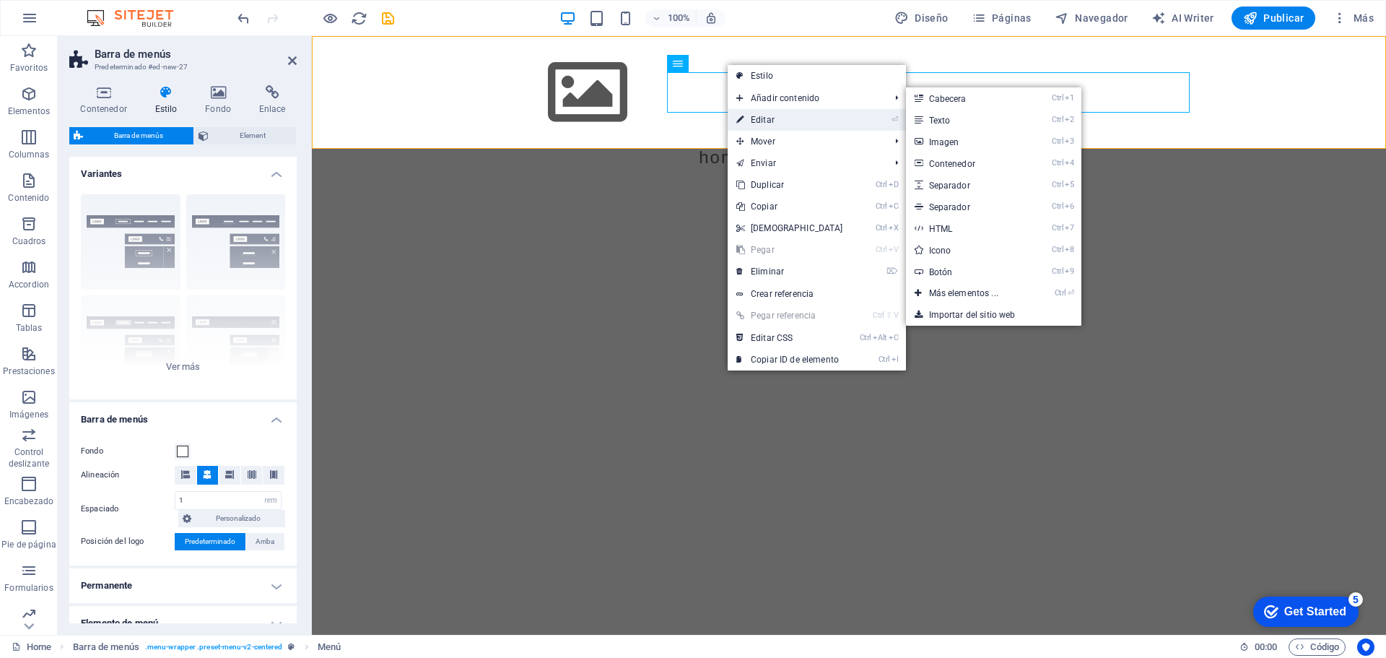
click at [748, 117] on link "⏎ Editar" at bounding box center [790, 120] width 124 height 22
select select
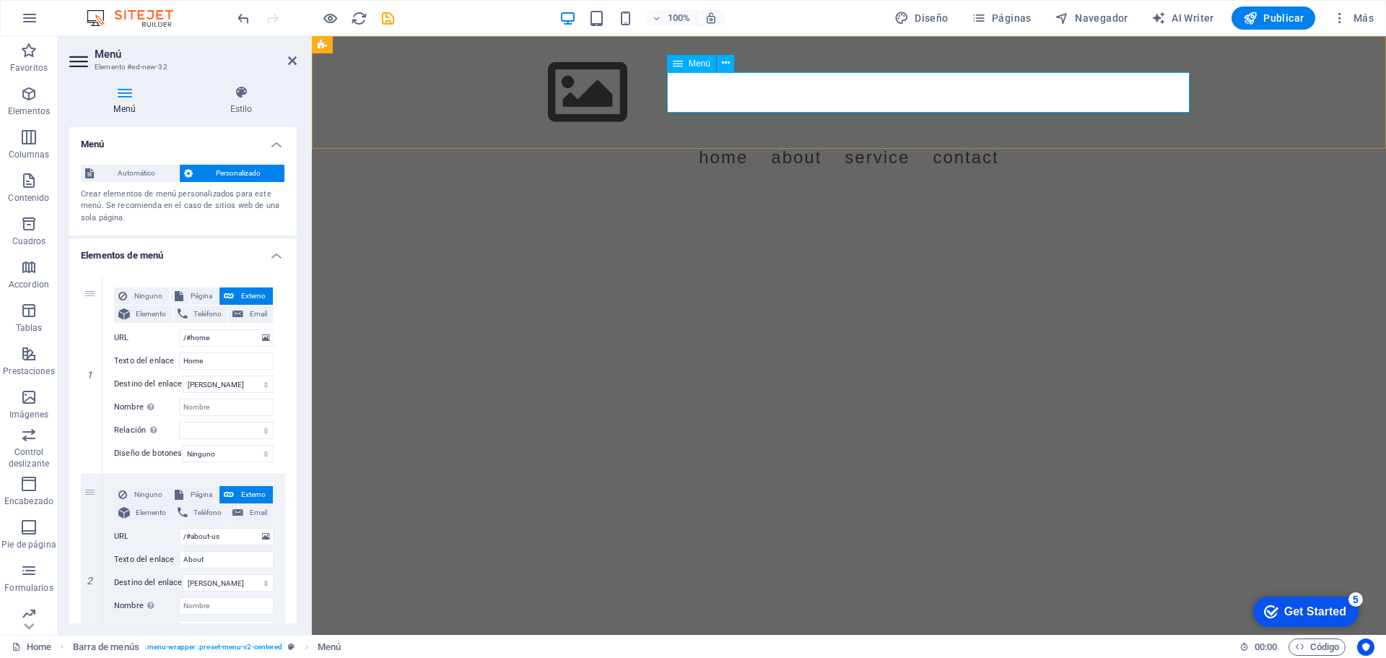
click at [790, 137] on nav "Home About Service Contact" at bounding box center [849, 157] width 682 height 40
click at [795, 137] on nav "Home About Service Contact" at bounding box center [849, 157] width 682 height 40
click at [130, 97] on icon at bounding box center [124, 92] width 110 height 14
click at [205, 361] on input "Home" at bounding box center [226, 360] width 95 height 17
drag, startPoint x: 217, startPoint y: 359, endPoint x: 148, endPoint y: 359, distance: 68.6
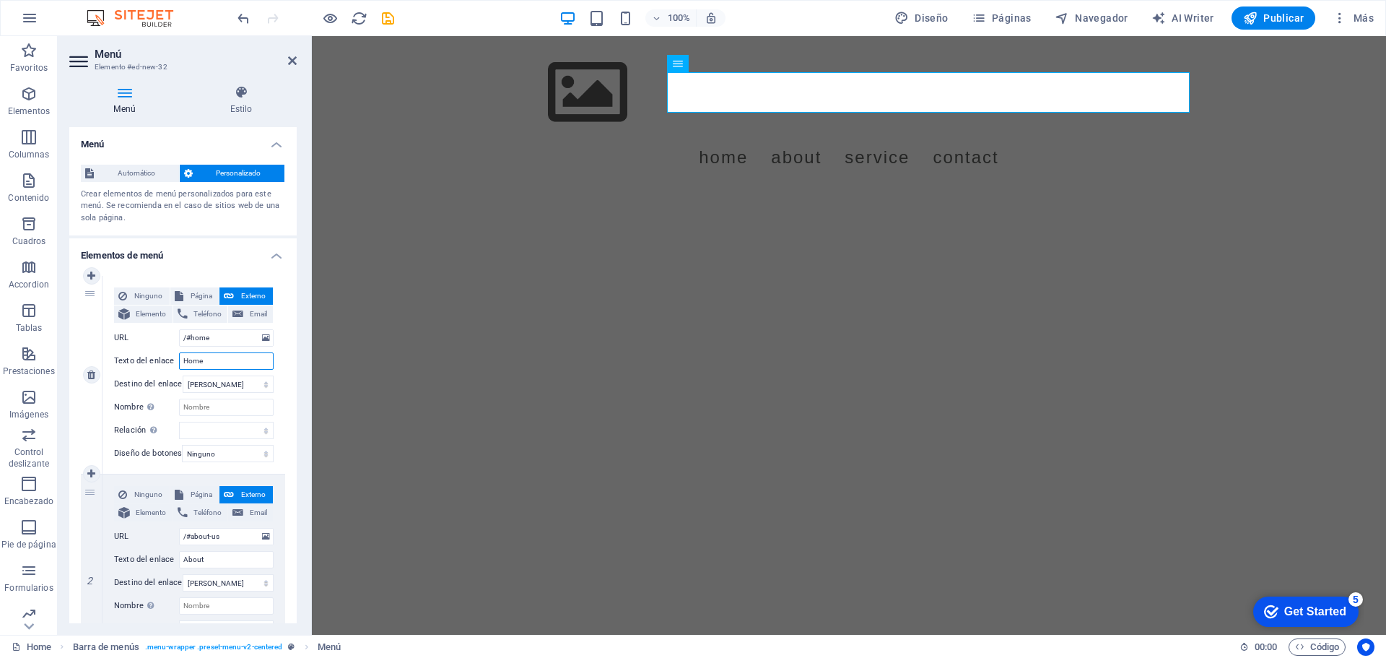
click at [148, 359] on div "Texto del enlace Home" at bounding box center [194, 360] width 160 height 17
click at [219, 336] on input "/#home" at bounding box center [226, 337] width 95 height 17
type input "/#"
select select
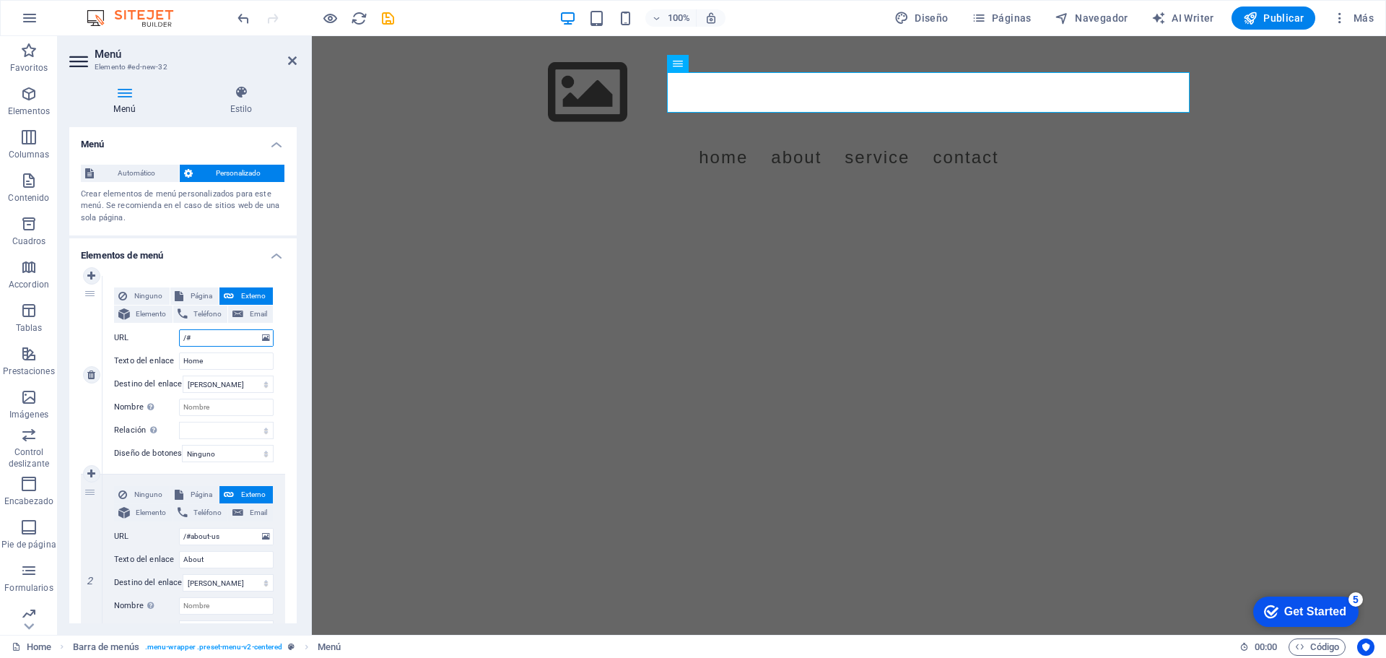
select select
type input "/#In"
select select
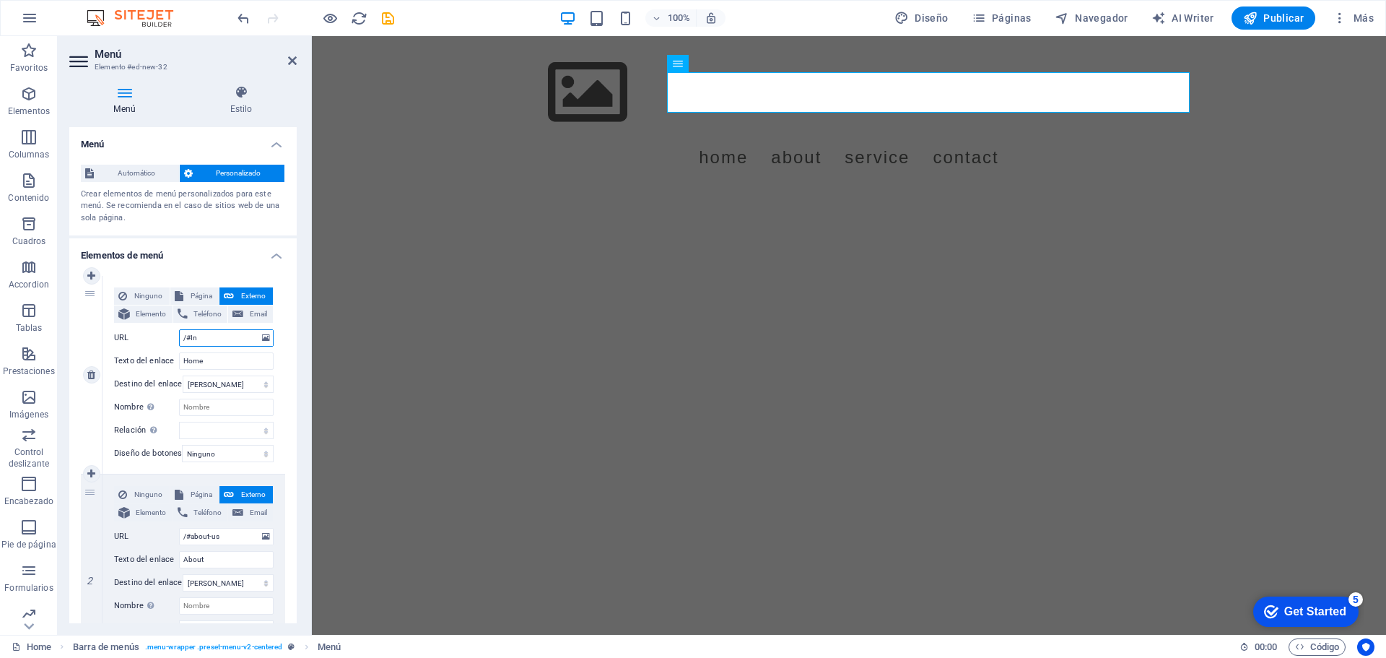
select select
type input "/#Inicio"
select select
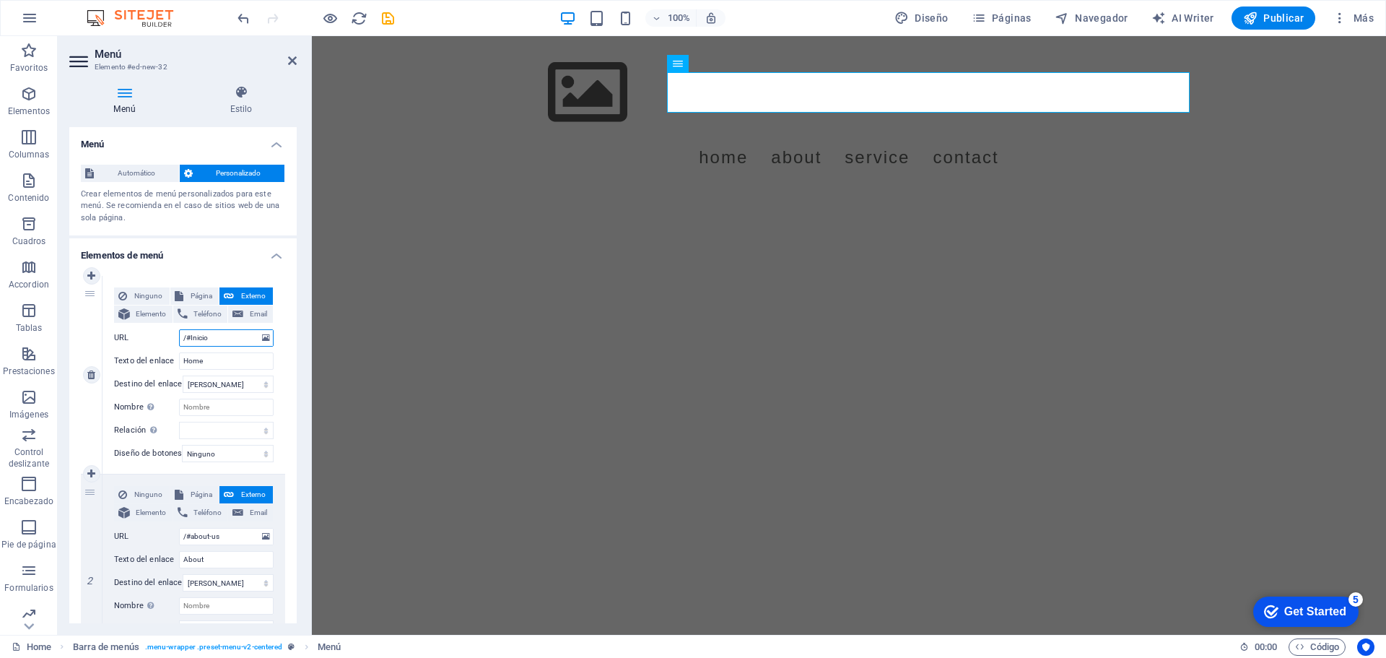
select select
type input "/#Inicio"
click at [220, 367] on input "Home" at bounding box center [226, 360] width 95 height 17
click at [918, 16] on span "Diseño" at bounding box center [922, 18] width 54 height 14
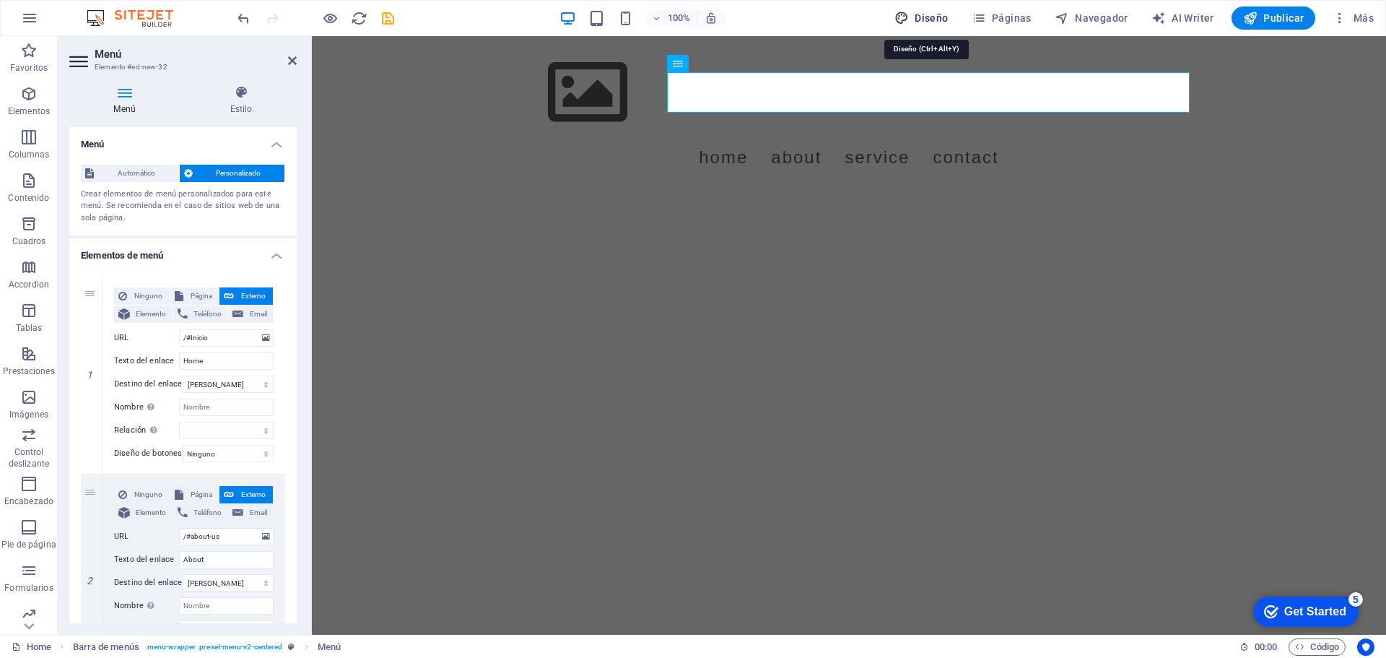
select select "px"
select select "400"
select select "px"
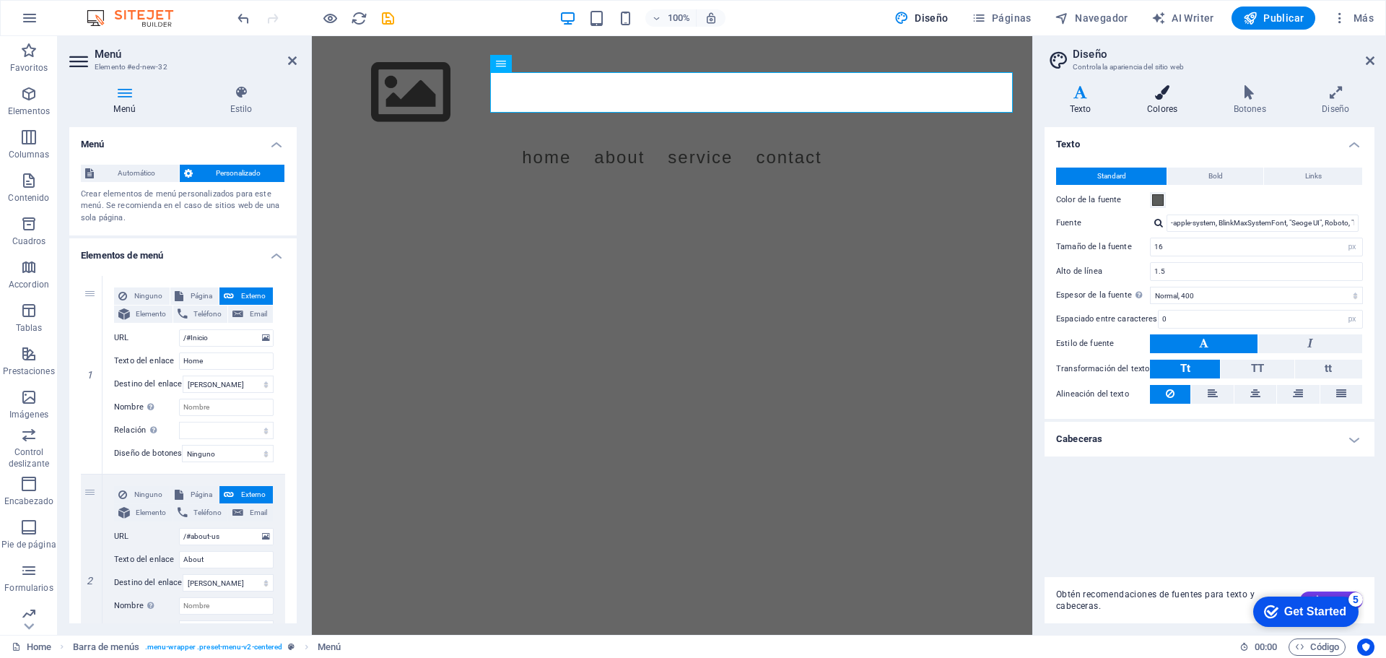
click at [1144, 92] on icon at bounding box center [1162, 92] width 81 height 14
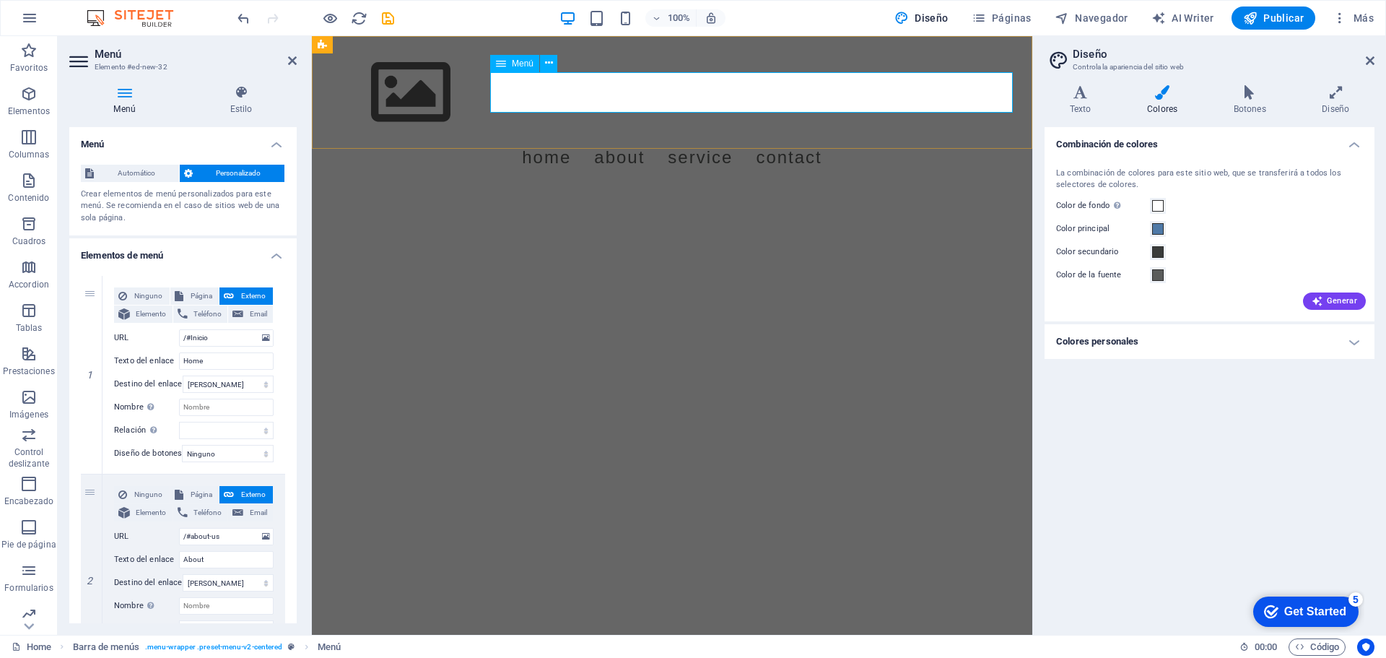
click at [612, 137] on nav "Home About Service Contact" at bounding box center [672, 157] width 682 height 40
click at [419, 96] on div at bounding box center [672, 93] width 682 height 90
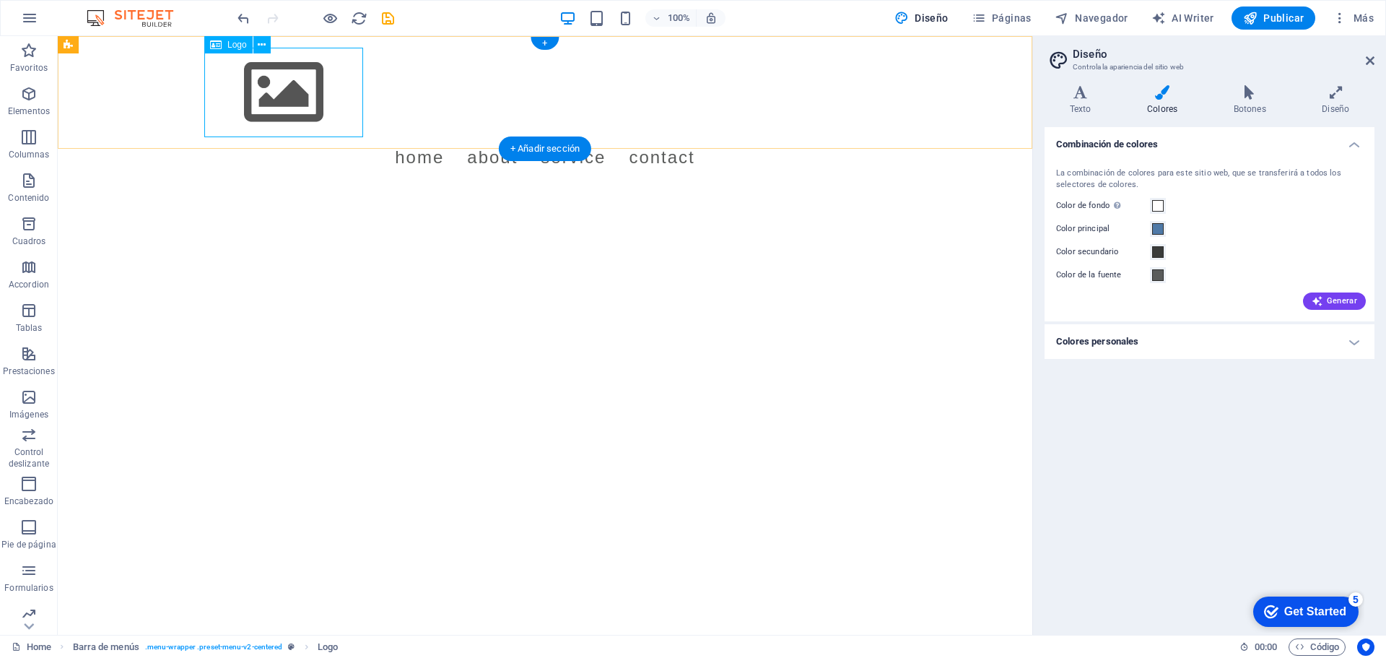
click at [283, 89] on div at bounding box center [545, 93] width 682 height 90
click at [231, 45] on span "Logo" at bounding box center [236, 44] width 19 height 9
click at [266, 45] on icon at bounding box center [262, 45] width 8 height 15
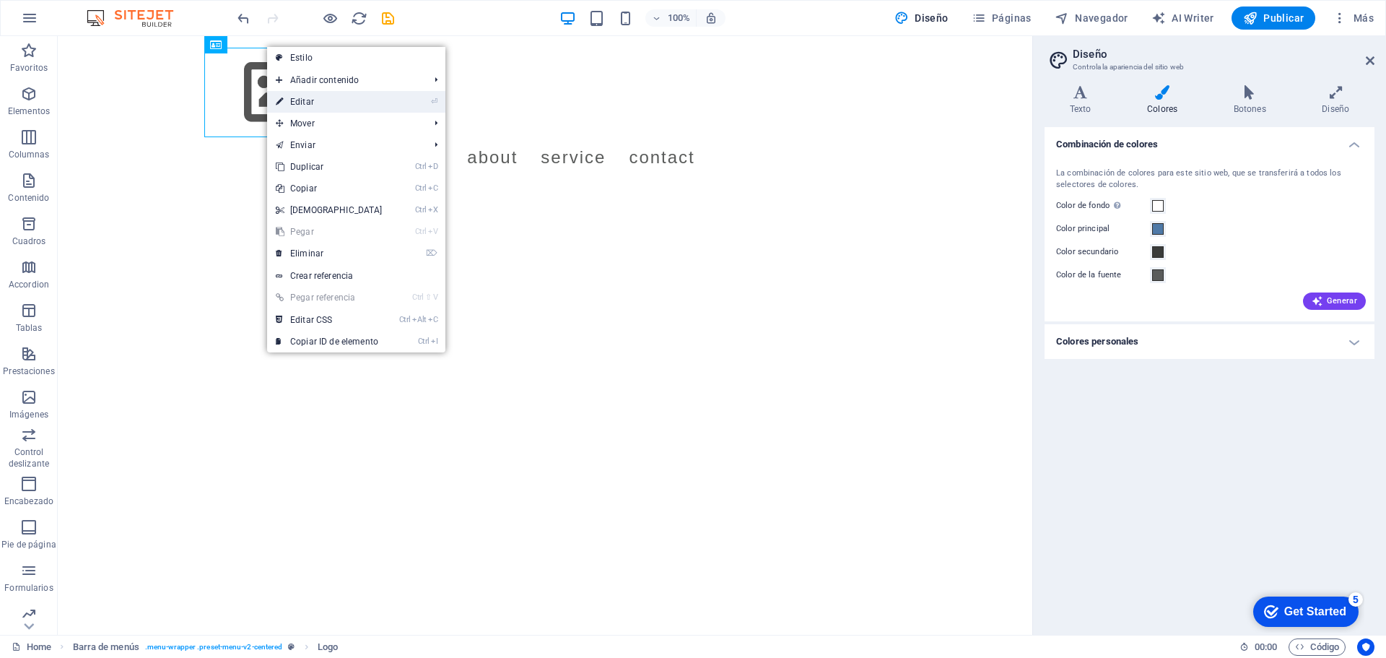
click at [311, 100] on link "⏎ Editar" at bounding box center [329, 102] width 124 height 22
select select "px"
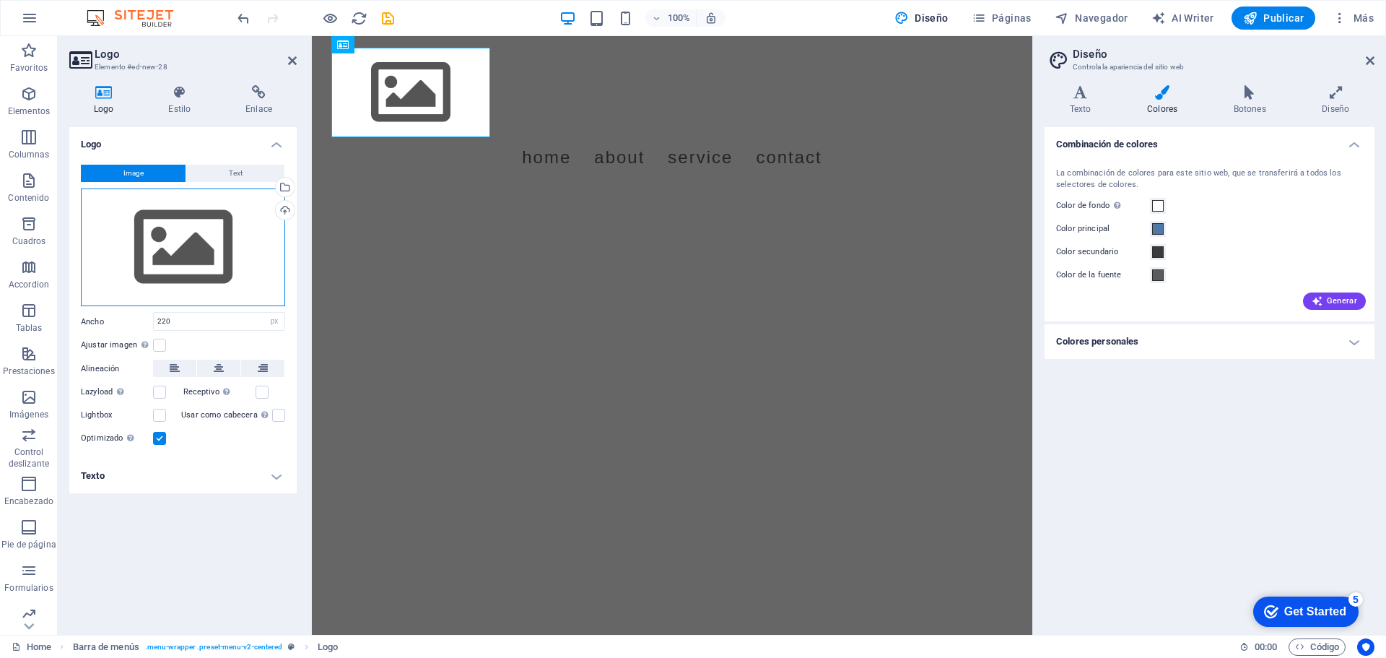
click at [211, 242] on div "Arrastra archivos aquí, haz clic para escoger archivos o selecciona archivos de…" at bounding box center [183, 247] width 204 height 118
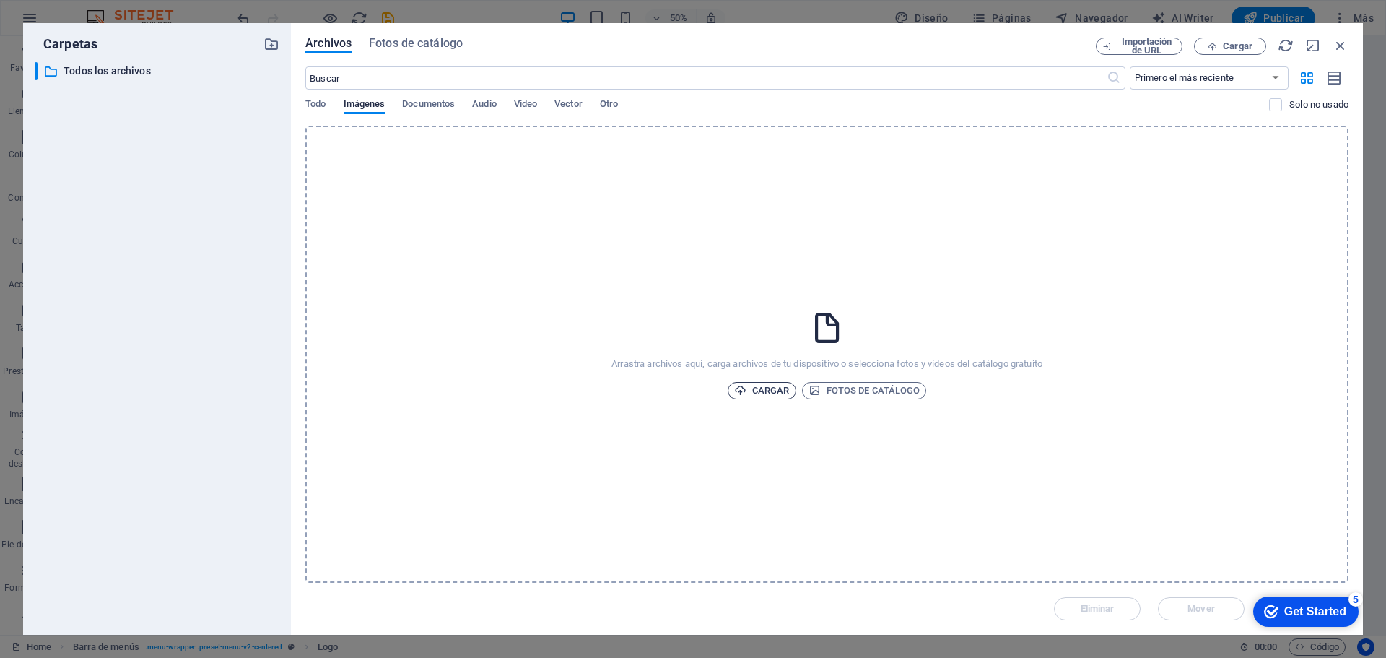
click at [765, 391] on span "Cargar" at bounding box center [762, 390] width 56 height 17
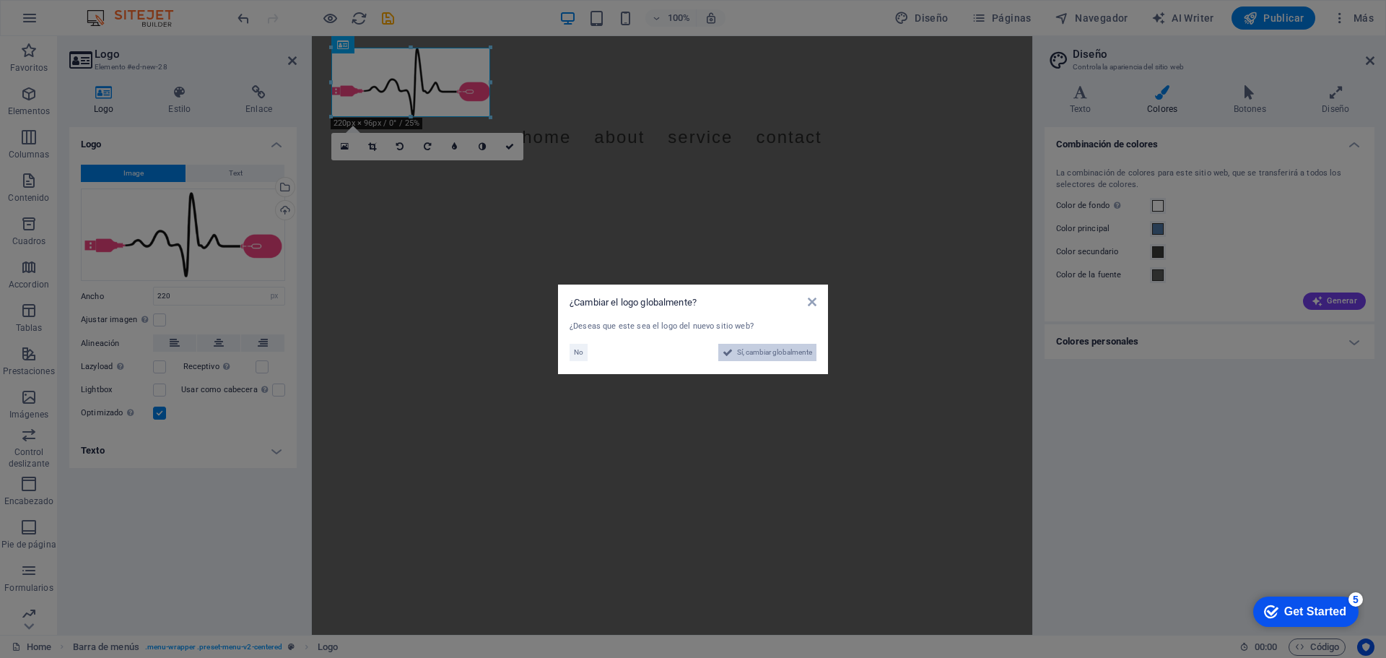
click at [767, 355] on span "Sí, cambiar globalmente" at bounding box center [774, 352] width 75 height 17
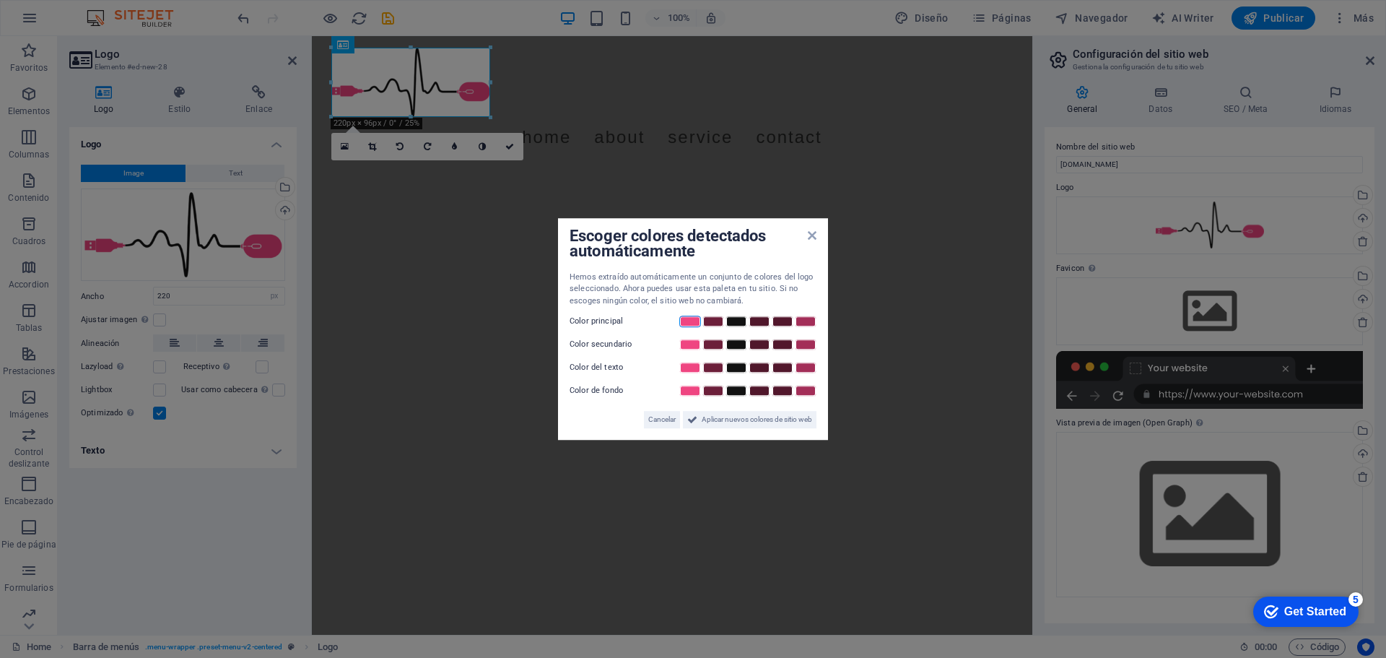
click at [695, 321] on link at bounding box center [690, 322] width 22 height 12
click at [707, 419] on span "Aplicar nuevos colores de sitio web" at bounding box center [757, 419] width 110 height 17
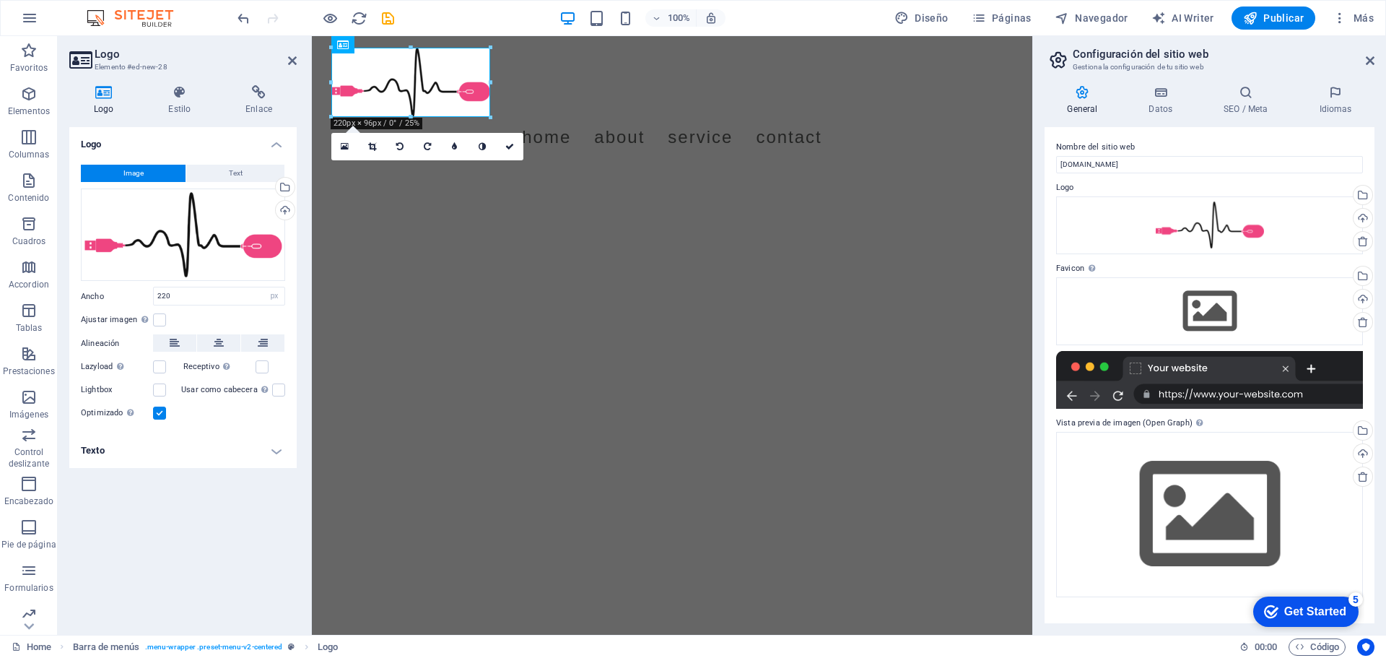
click at [1186, 365] on div at bounding box center [1209, 380] width 307 height 58
click at [1186, 392] on div at bounding box center [1209, 380] width 307 height 58
click at [1194, 364] on div at bounding box center [1209, 380] width 307 height 58
click at [1219, 303] on div "Arrastra archivos aquí, haz clic para escoger archivos o selecciona archivos de…" at bounding box center [1209, 311] width 307 height 68
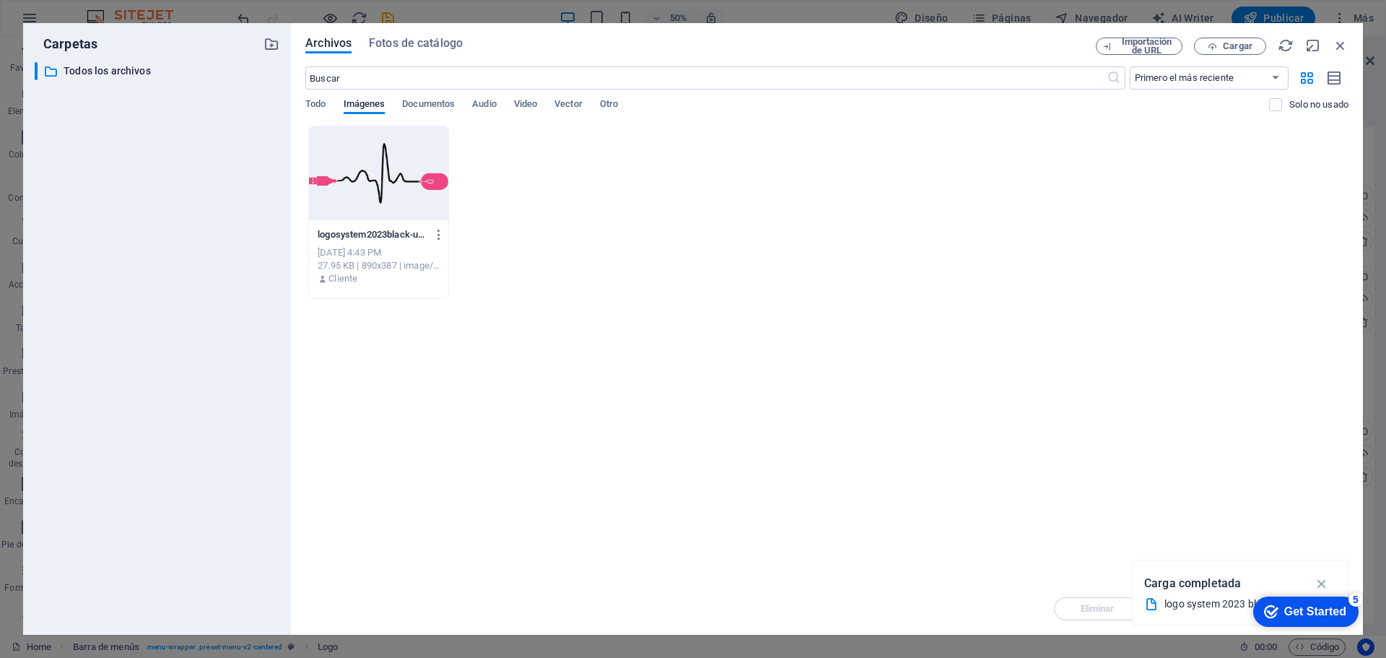
click at [388, 174] on div at bounding box center [378, 173] width 139 height 94
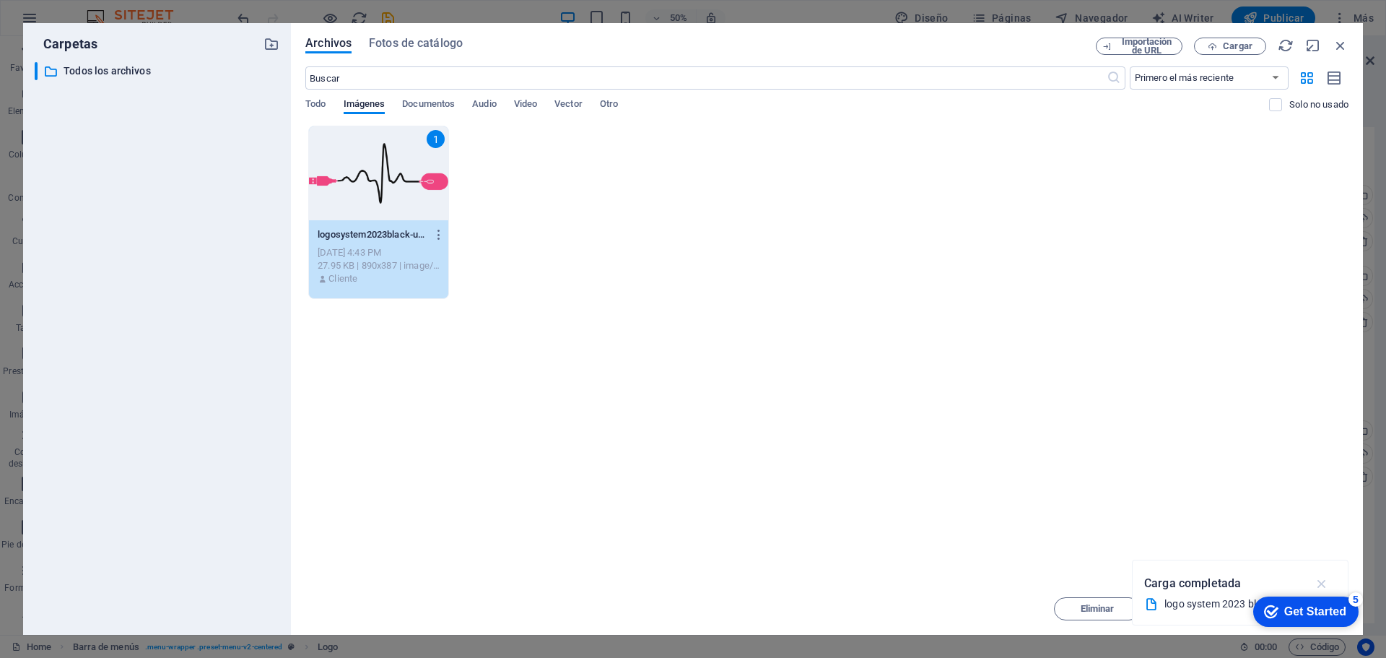
click at [1324, 581] on icon "button" at bounding box center [1322, 583] width 17 height 16
click at [1337, 605] on div "Get Started" at bounding box center [1316, 611] width 62 height 13
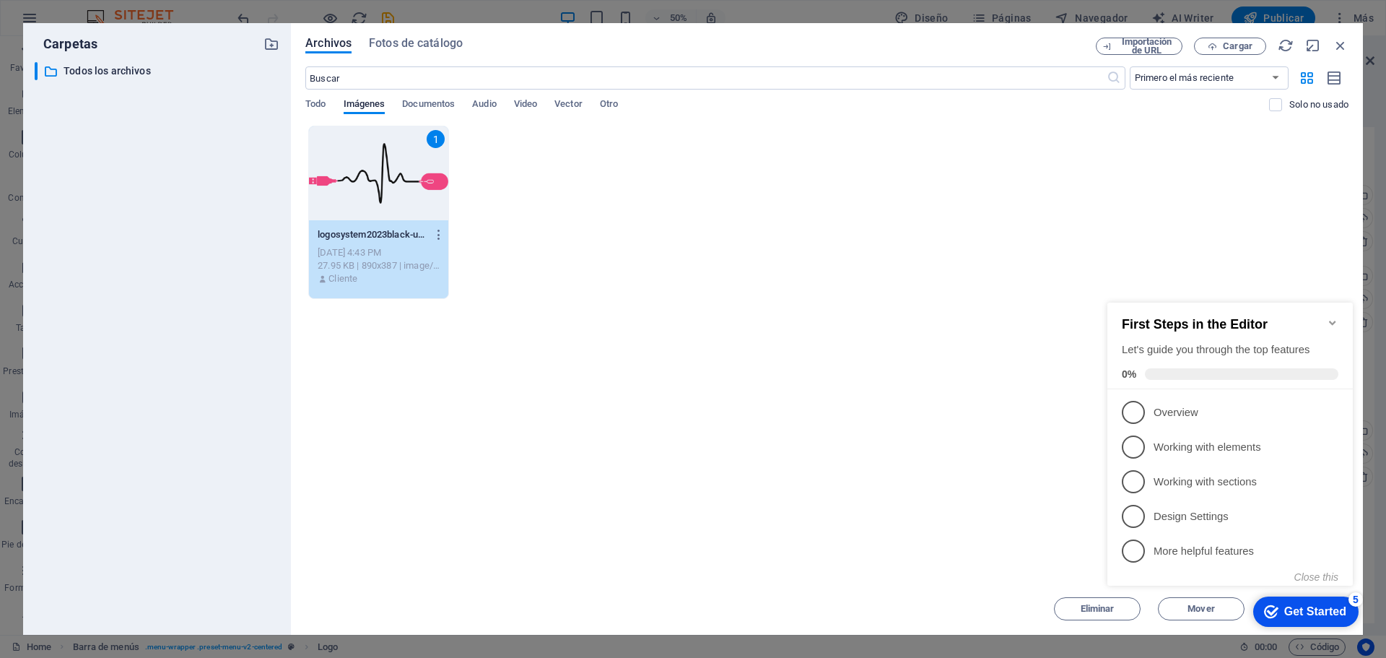
click at [1311, 614] on div "Get Started" at bounding box center [1316, 611] width 62 height 13
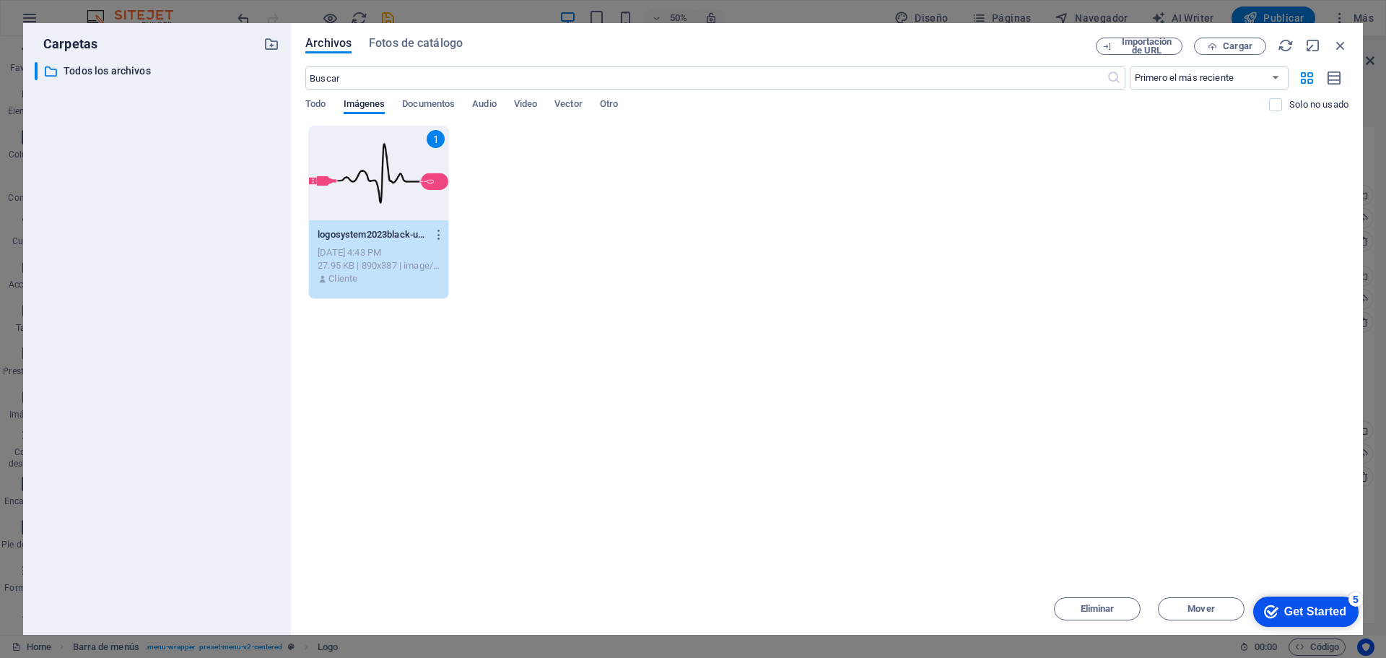
drag, startPoint x: 1451, startPoint y: 922, endPoint x: 1470, endPoint y: 823, distance: 100.8
click at [1330, 607] on div "Get Started" at bounding box center [1316, 611] width 62 height 13
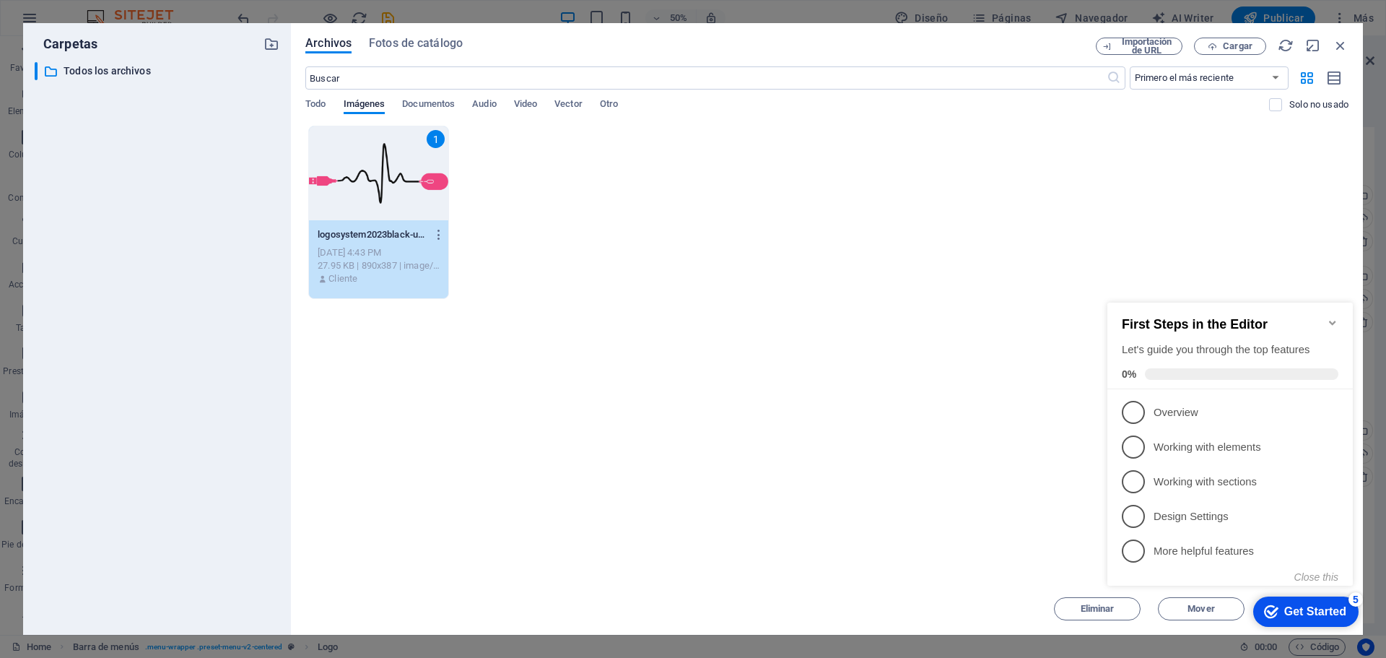
click at [1330, 607] on div "Get Started" at bounding box center [1316, 611] width 62 height 13
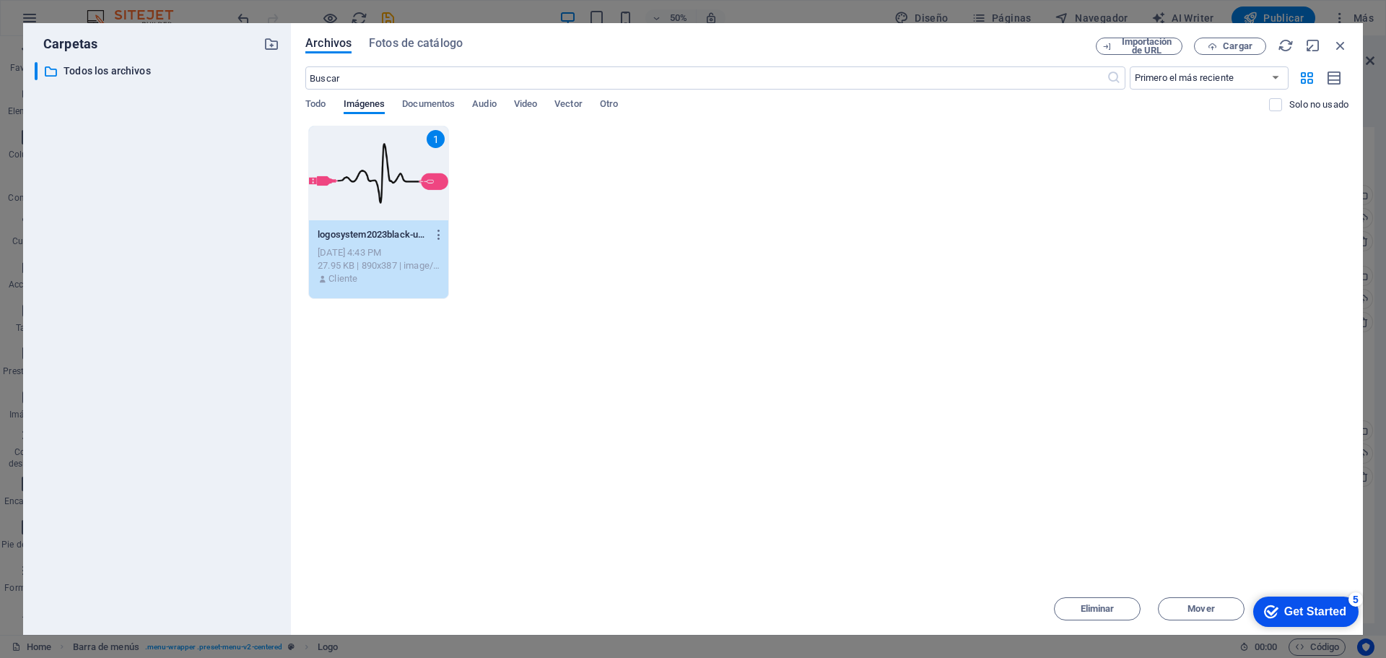
click at [1214, 607] on span "Mover" at bounding box center [1201, 608] width 27 height 9
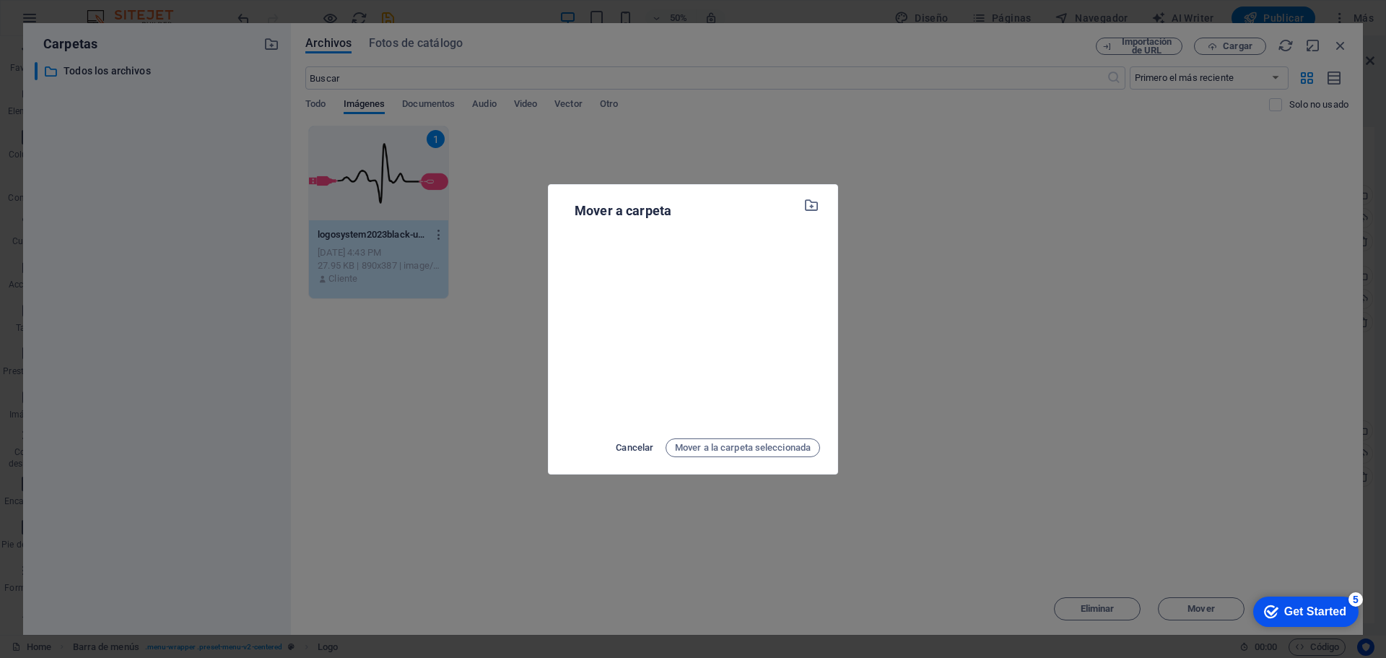
click at [630, 441] on span "Cancelar" at bounding box center [635, 447] width 38 height 17
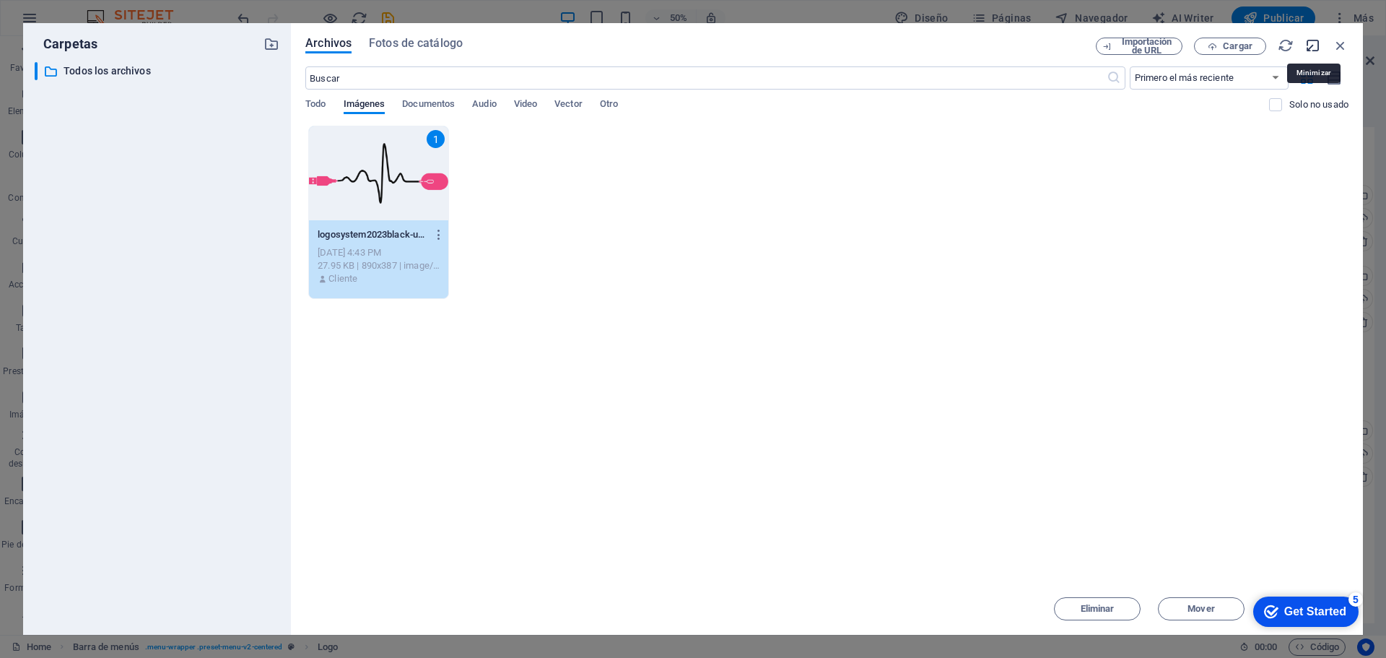
click at [1311, 50] on icon "button" at bounding box center [1314, 46] width 16 height 16
select select "image"
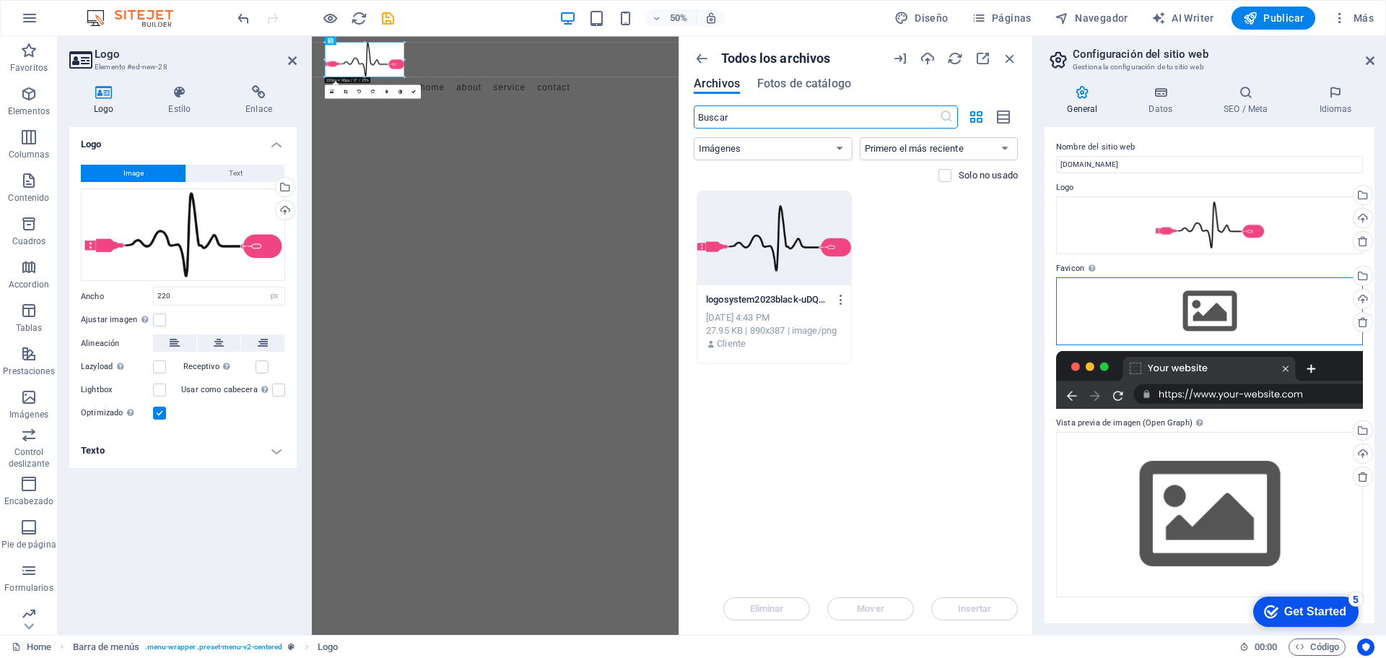
click at [1241, 309] on div "Arrastra archivos aquí, haz clic para escoger archivos o selecciona archivos de…" at bounding box center [1209, 311] width 307 height 68
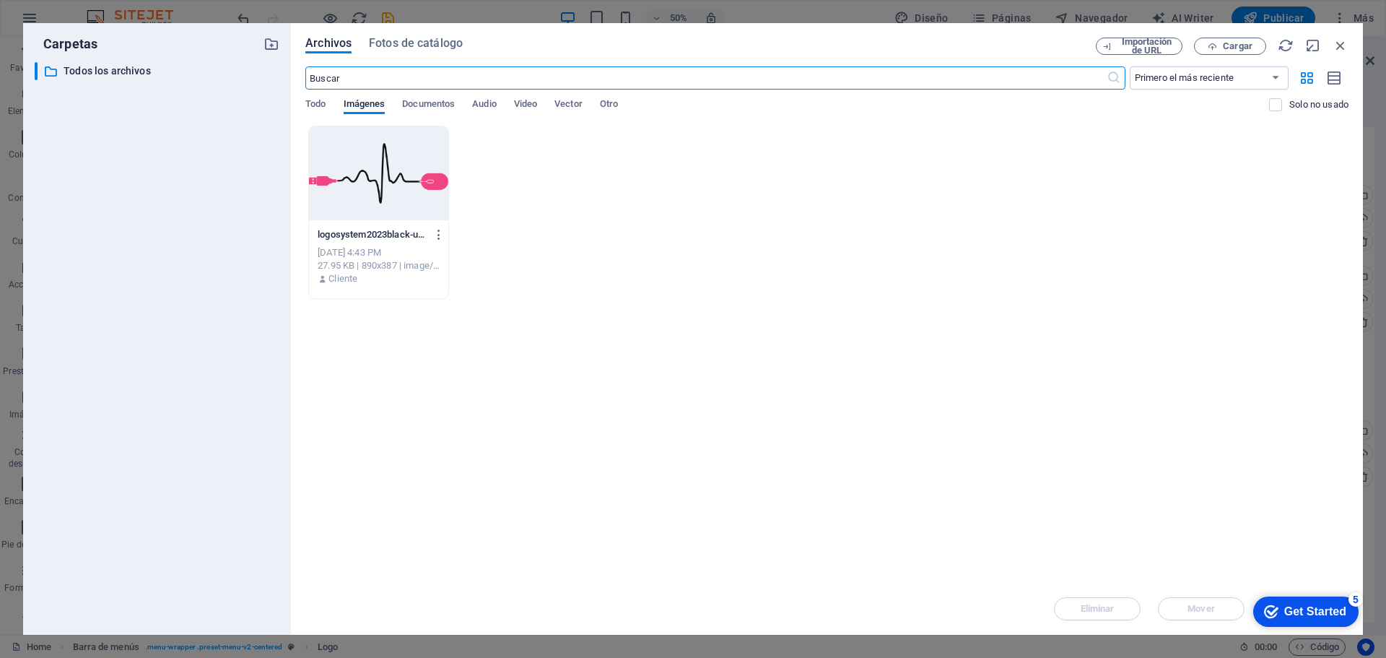
click at [379, 162] on div at bounding box center [378, 173] width 139 height 94
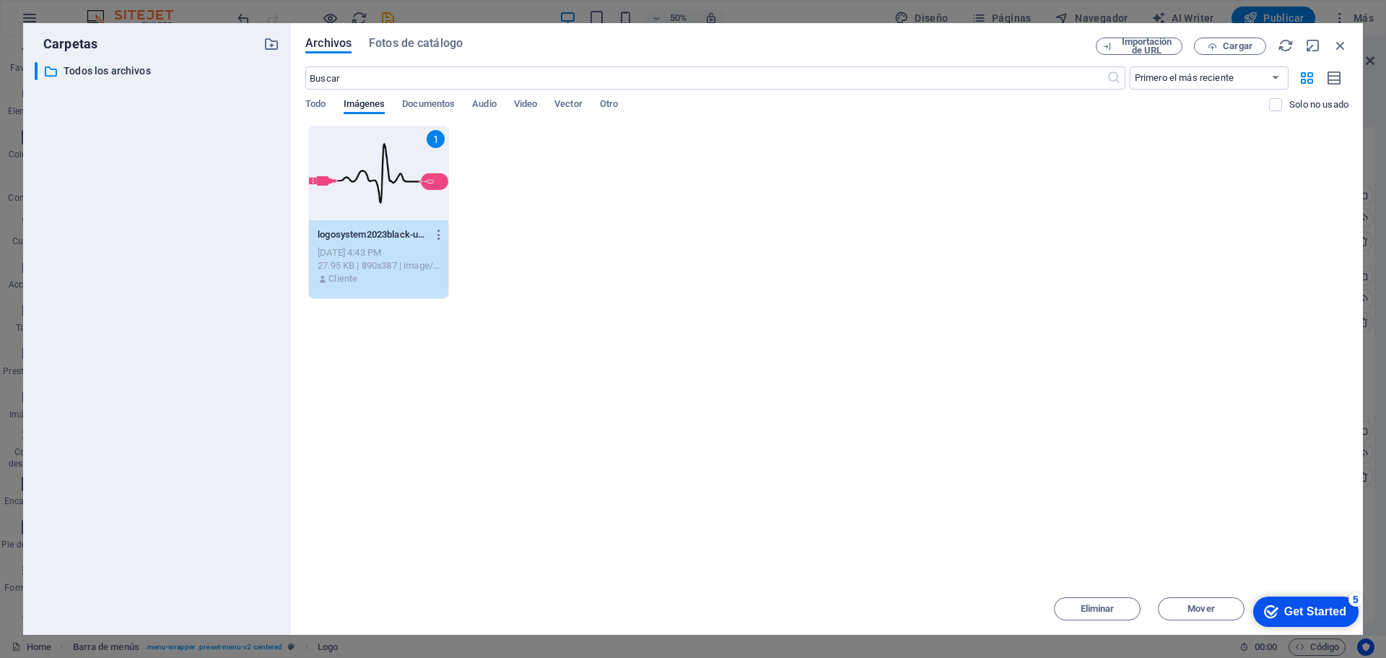
click at [379, 162] on div "1" at bounding box center [378, 173] width 139 height 94
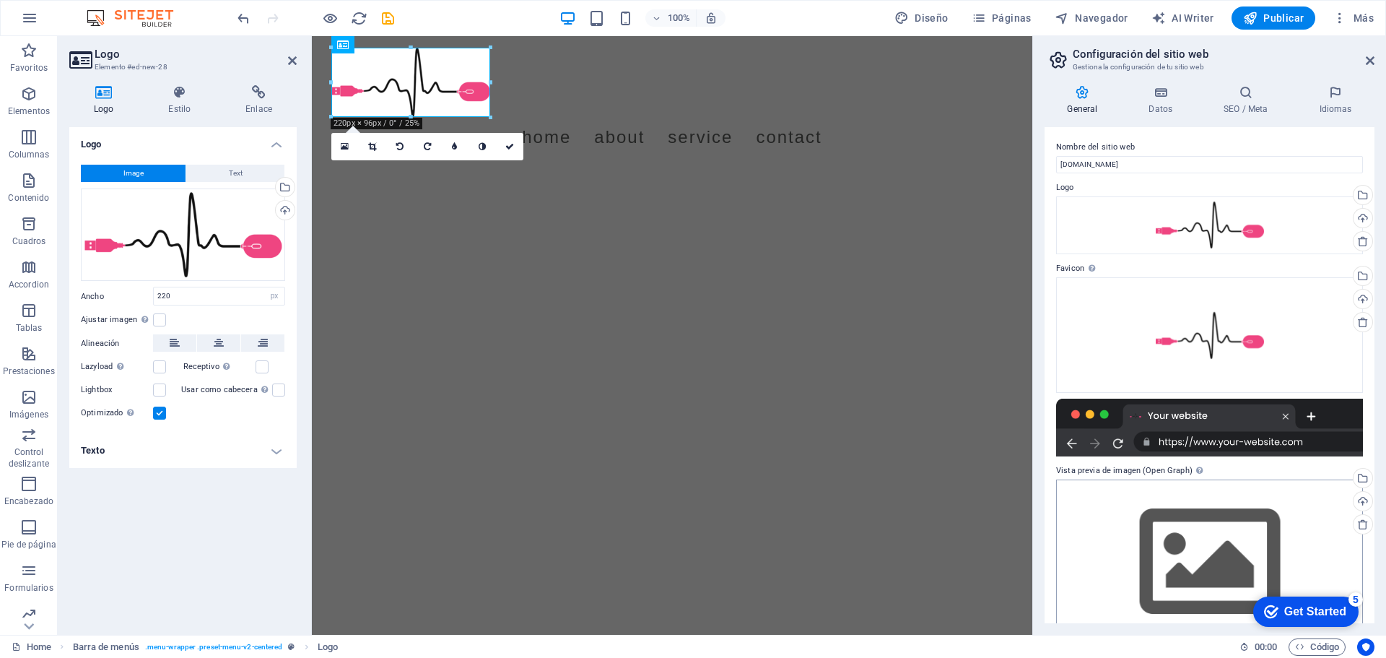
scroll to position [33, 0]
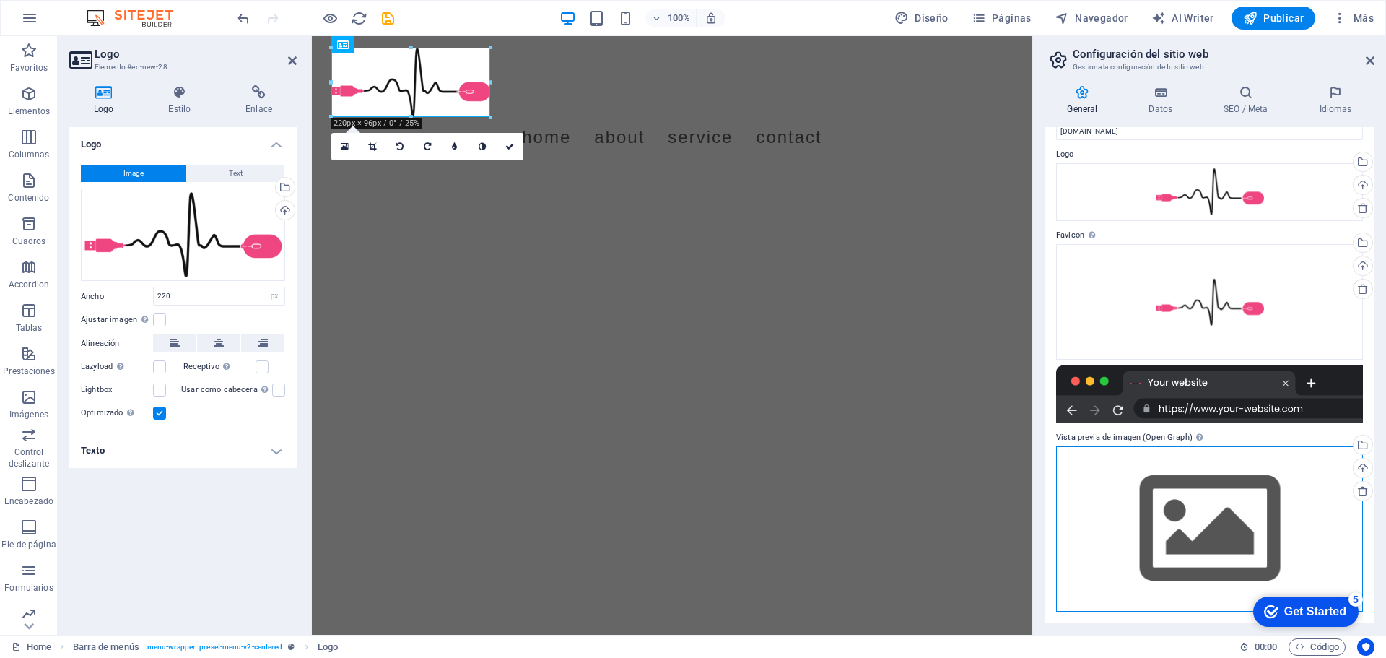
click at [1245, 538] on div "Arrastra archivos aquí, haz clic para escoger archivos o selecciona archivos de…" at bounding box center [1209, 528] width 307 height 165
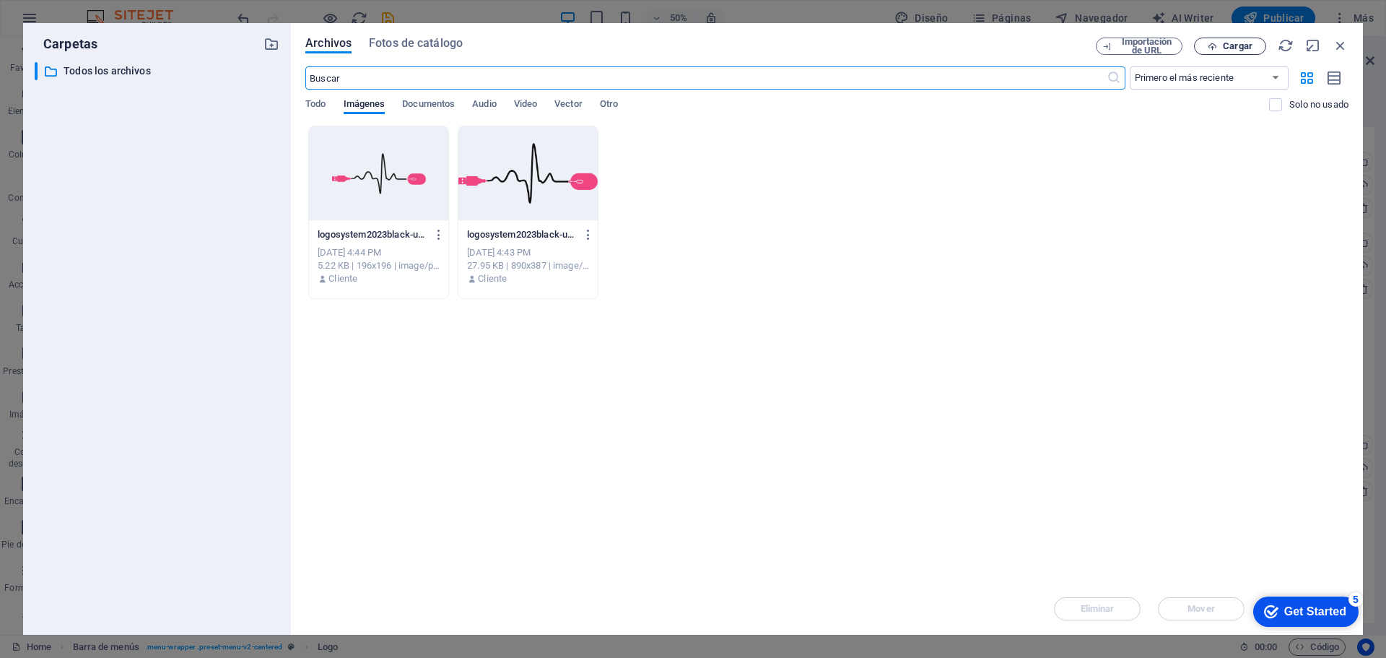
click at [1238, 45] on span "Cargar" at bounding box center [1238, 46] width 30 height 9
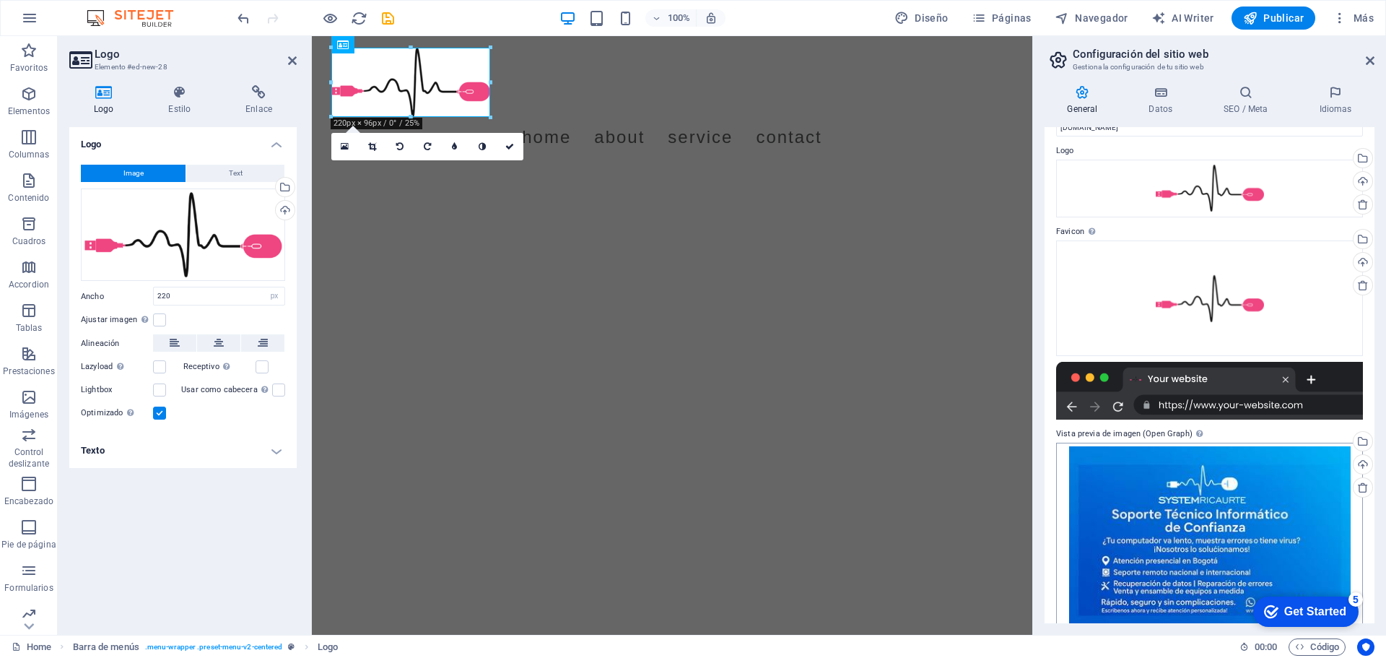
scroll to position [63, 0]
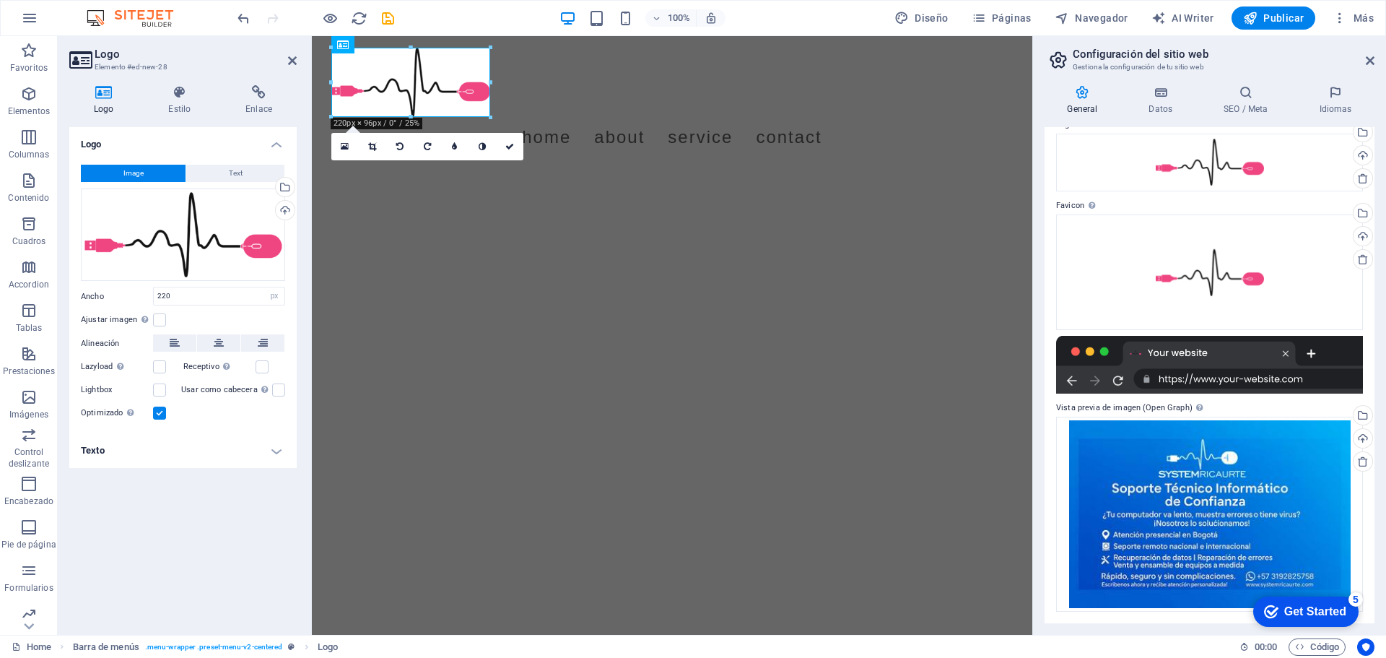
click at [674, 169] on html "Skip to main content Menu Home About Service Contact" at bounding box center [672, 102] width 721 height 133
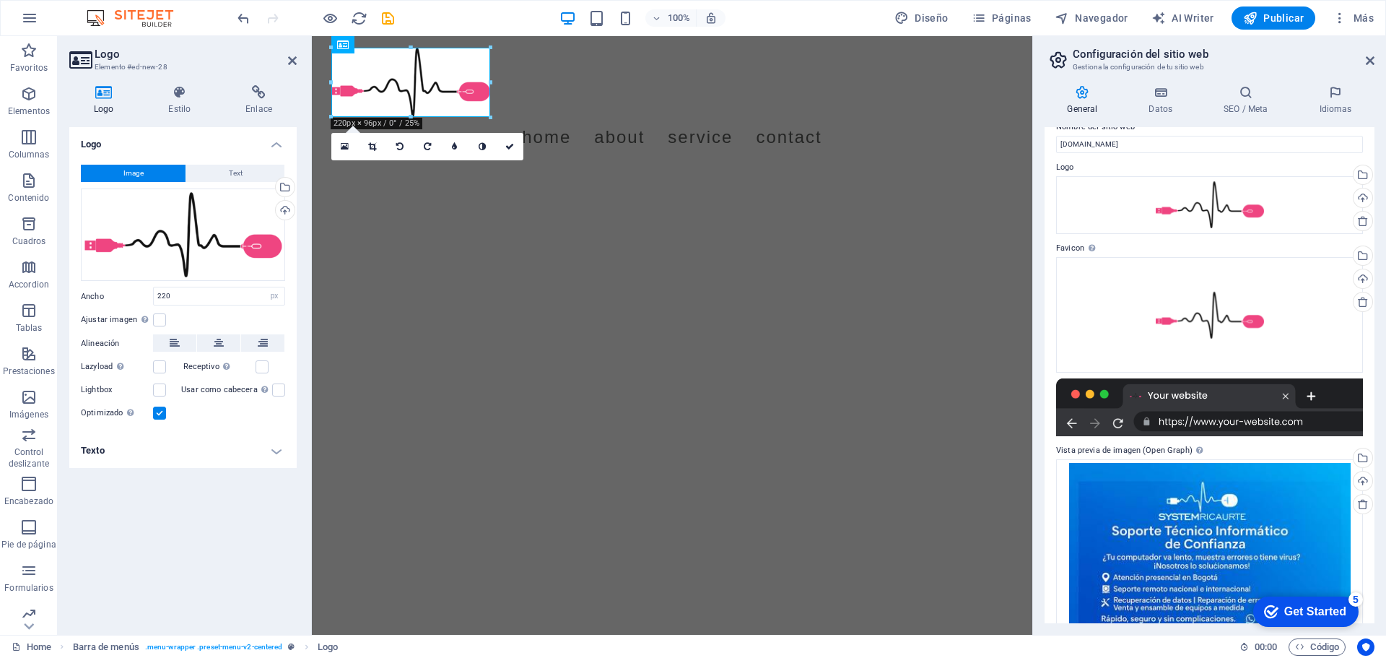
scroll to position [0, 0]
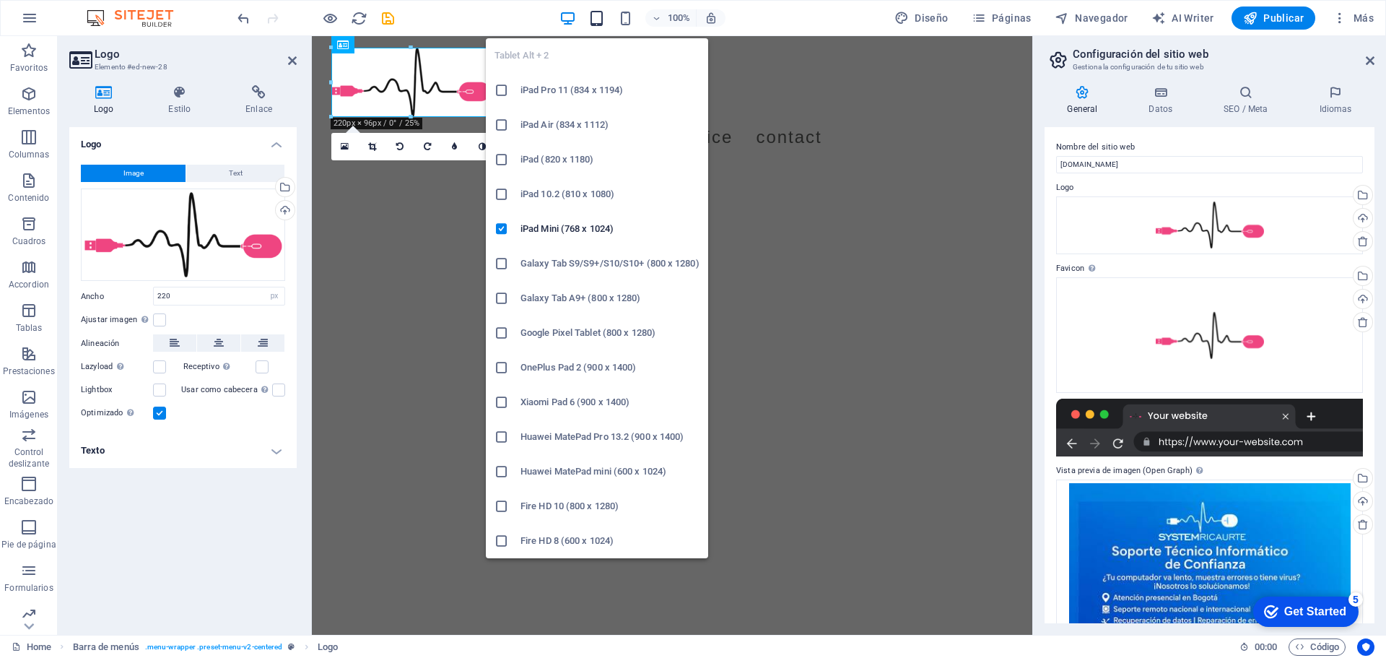
click at [601, 18] on icon "button" at bounding box center [596, 18] width 17 height 17
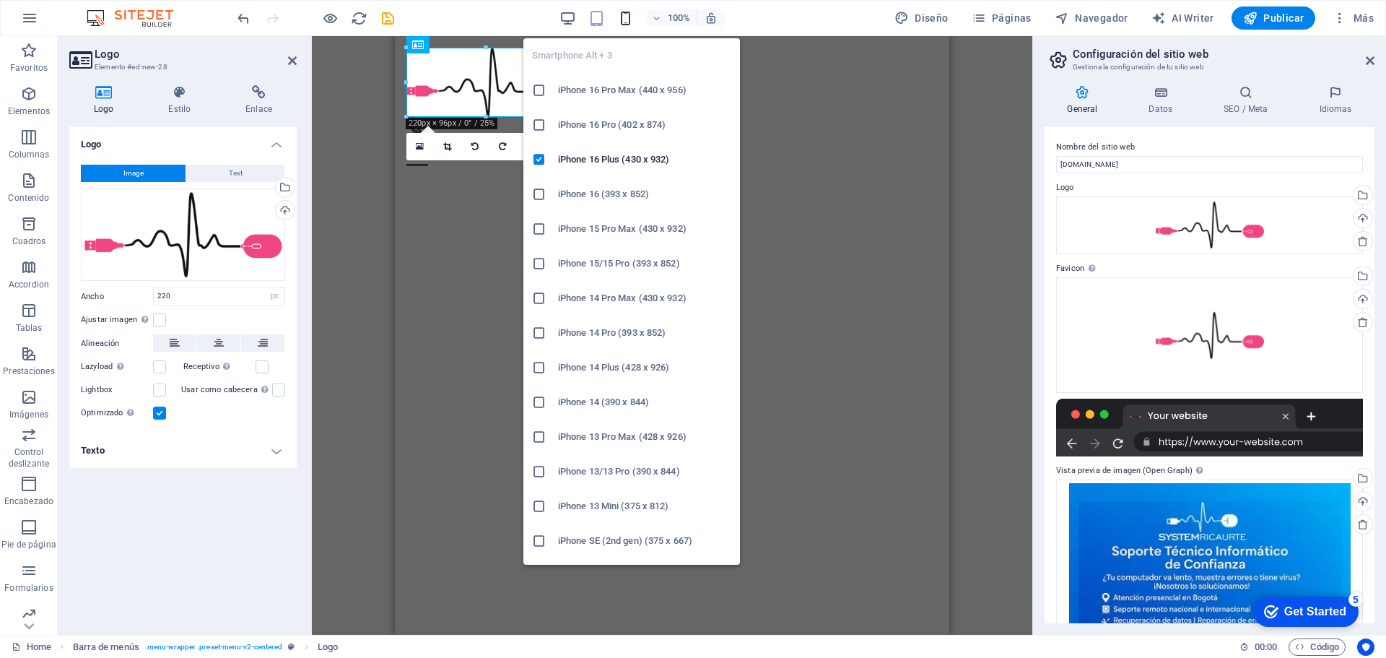
click at [631, 22] on icon "button" at bounding box center [625, 18] width 17 height 17
